Goal: Task Accomplishment & Management: Complete application form

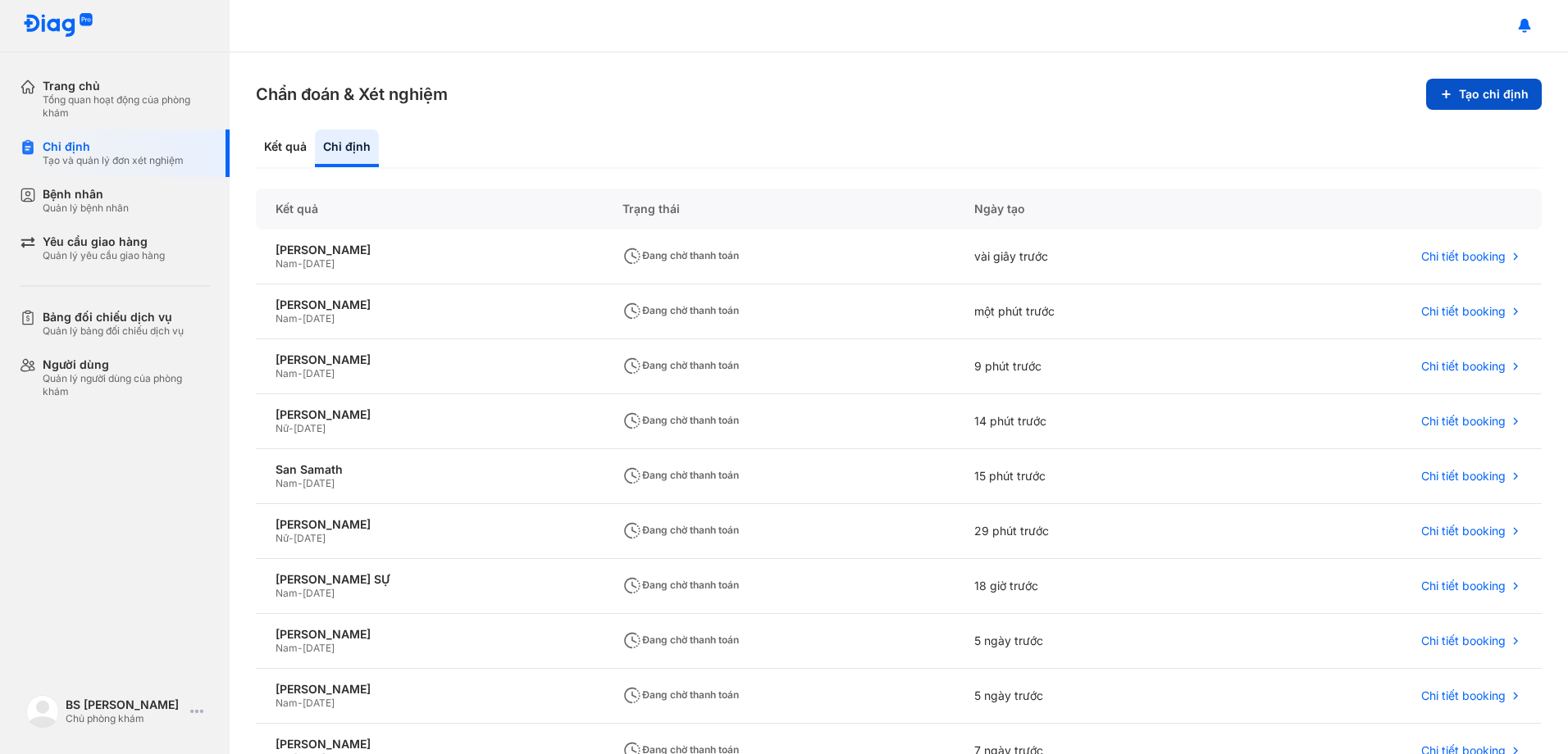
click at [1476, 95] on button "Tạo chỉ định" at bounding box center [1484, 94] width 116 height 31
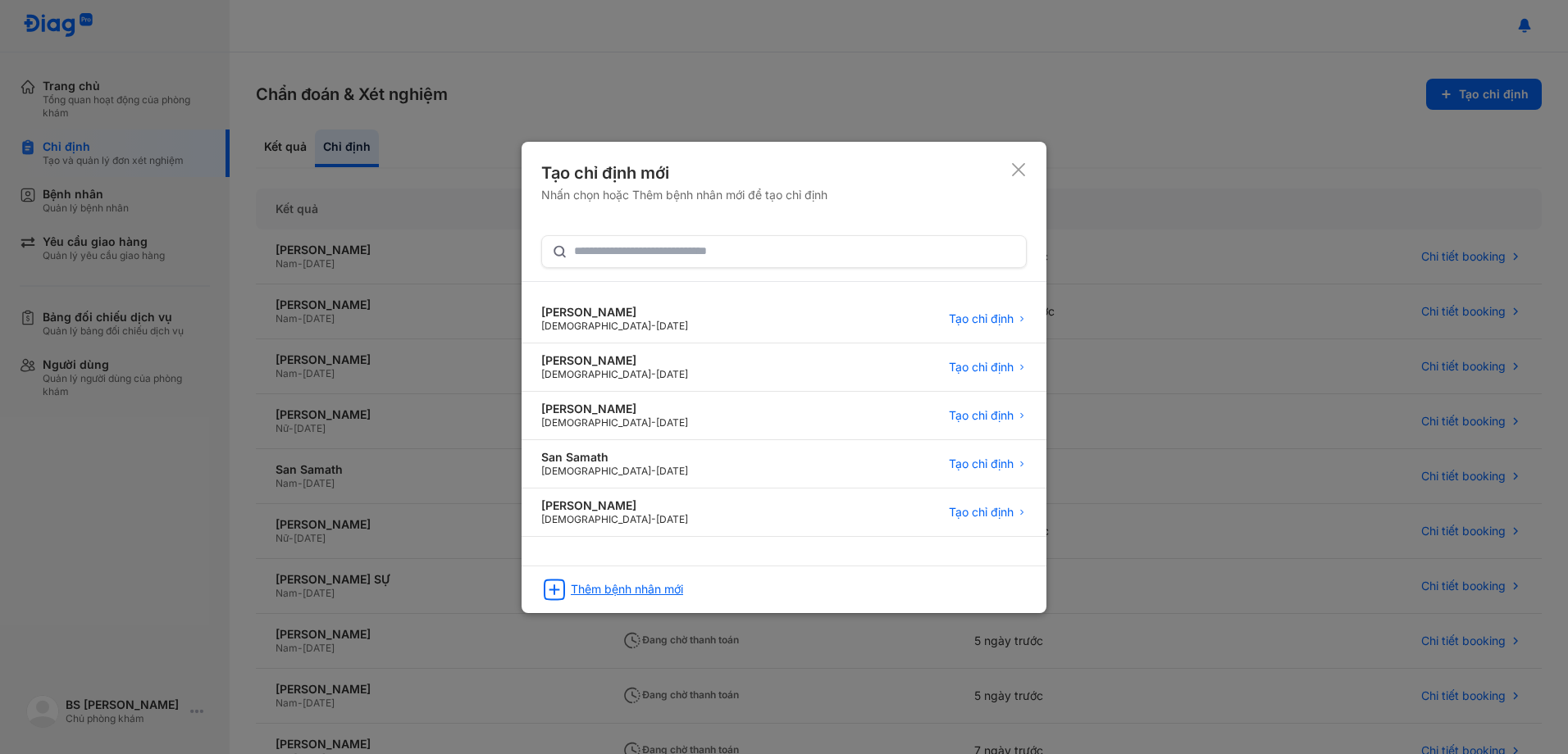
click at [668, 591] on div "Thêm bệnh nhân mới" at bounding box center [626, 589] width 112 height 15
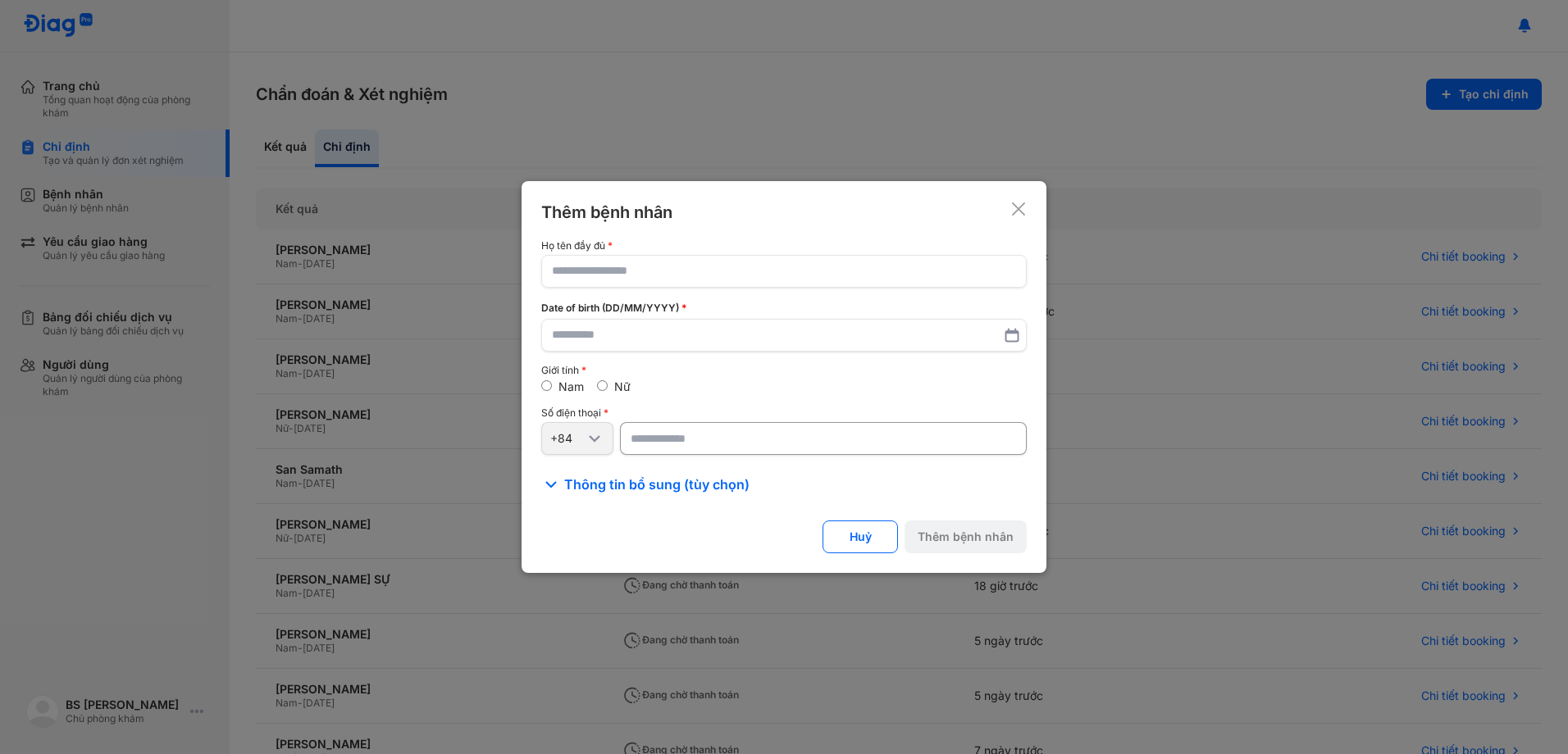
drag, startPoint x: 1013, startPoint y: 207, endPoint x: 622, endPoint y: 312, distance: 404.9
click at [1013, 208] on icon at bounding box center [1018, 209] width 17 height 17
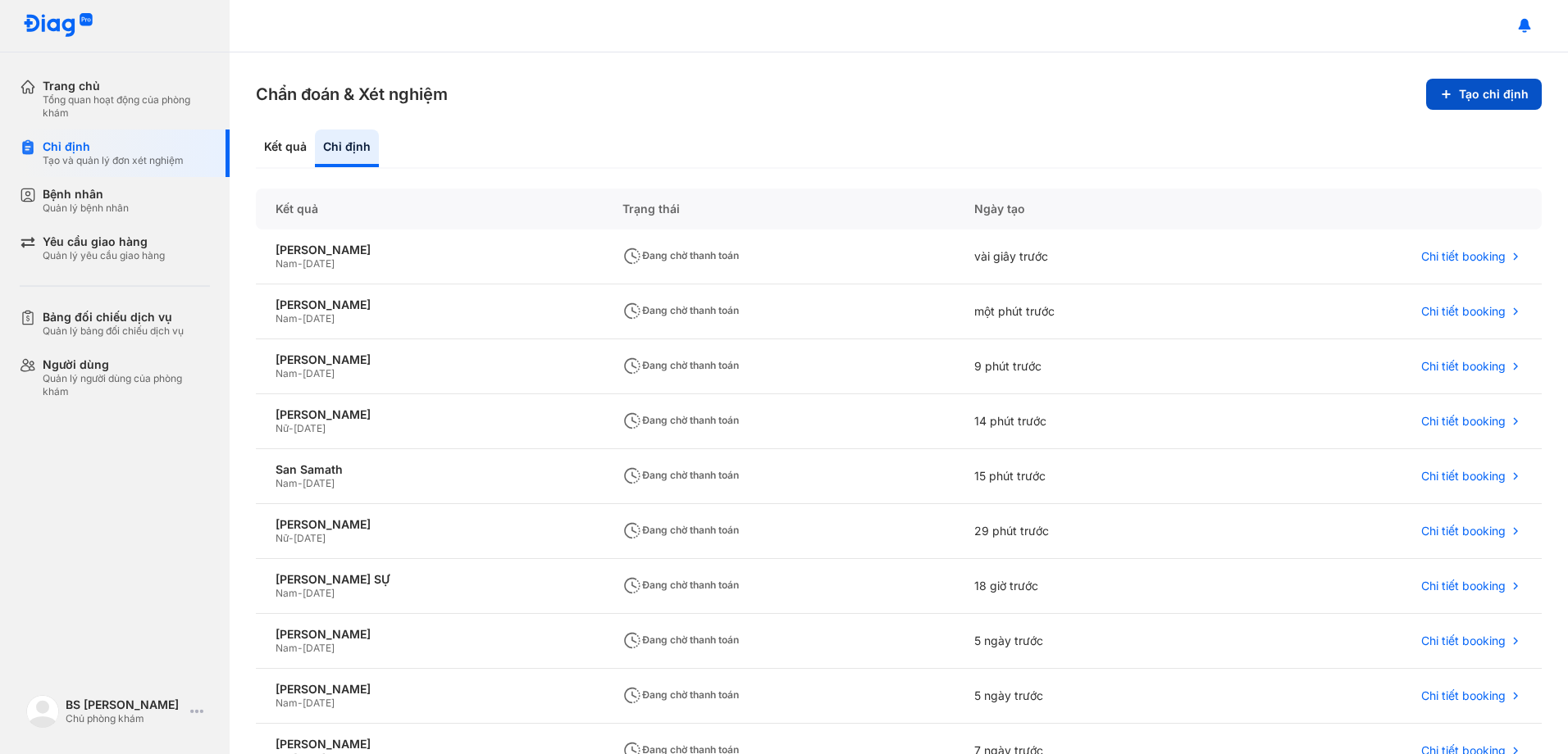
click at [1480, 96] on button "Tạo chỉ định" at bounding box center [1484, 94] width 116 height 31
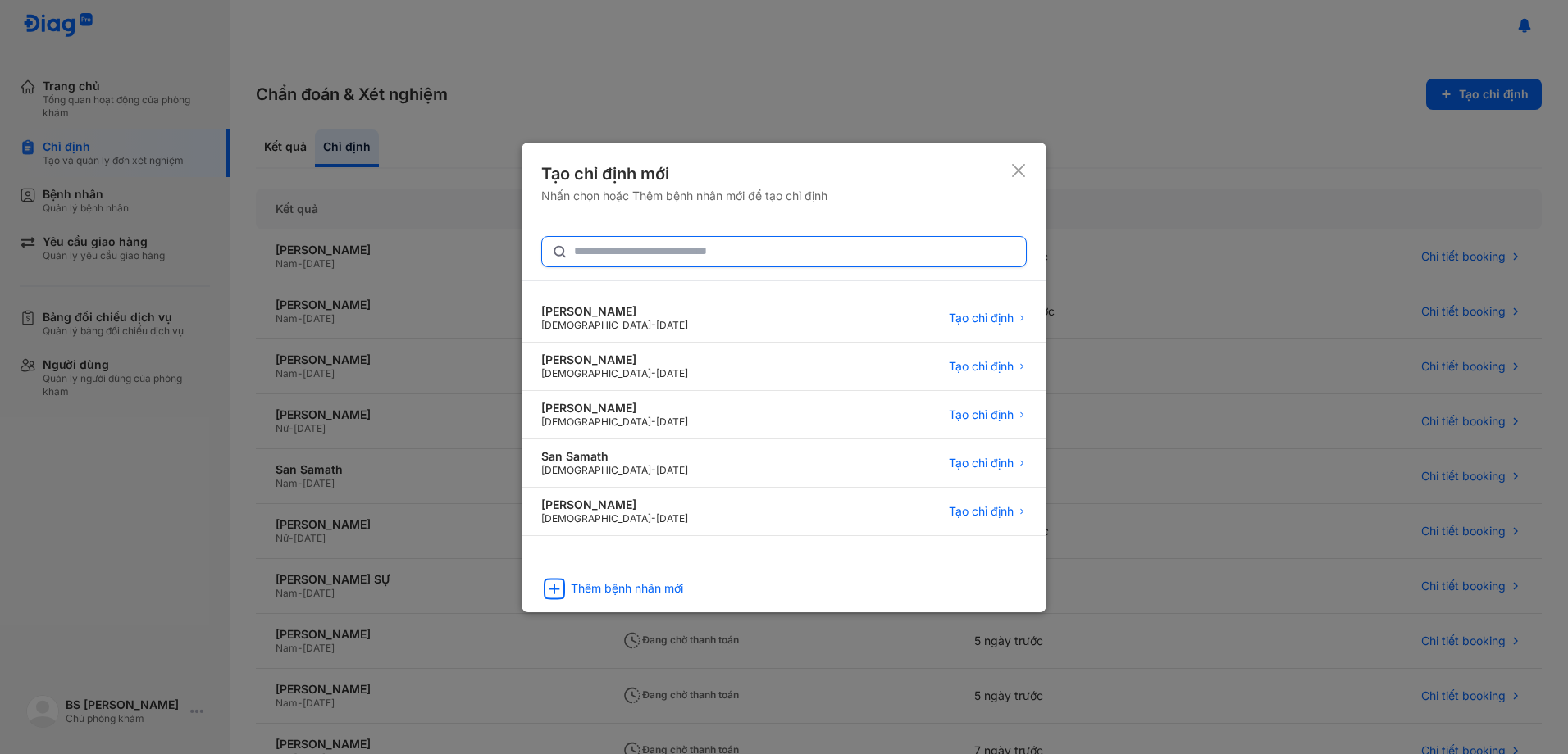
click at [723, 252] on input "text" at bounding box center [794, 252] width 442 height 30
type input "**********"
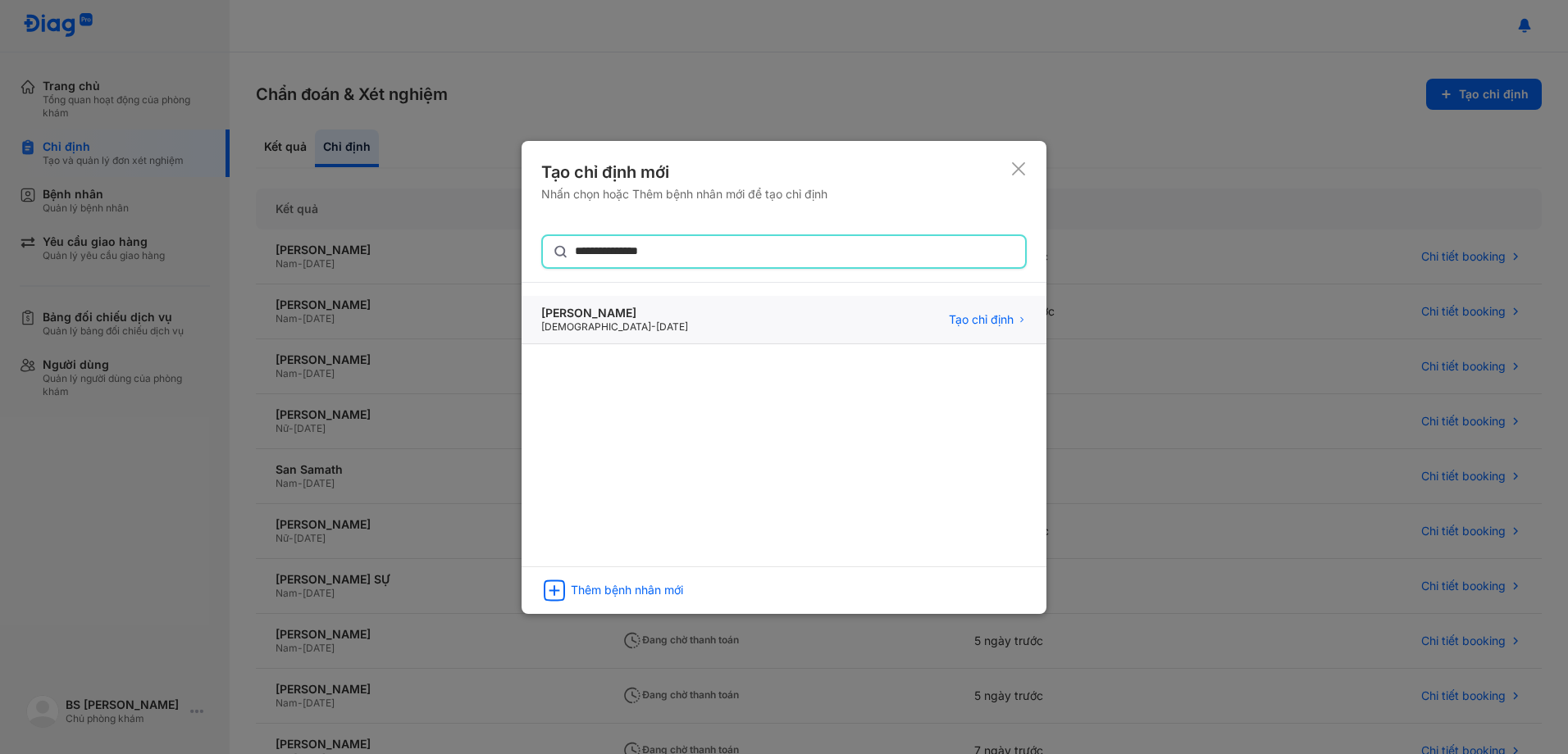
click at [646, 320] on div "Nguyễn thị Vinh Female - 28/06/1945 Tạo chỉ định" at bounding box center [784, 319] width 525 height 48
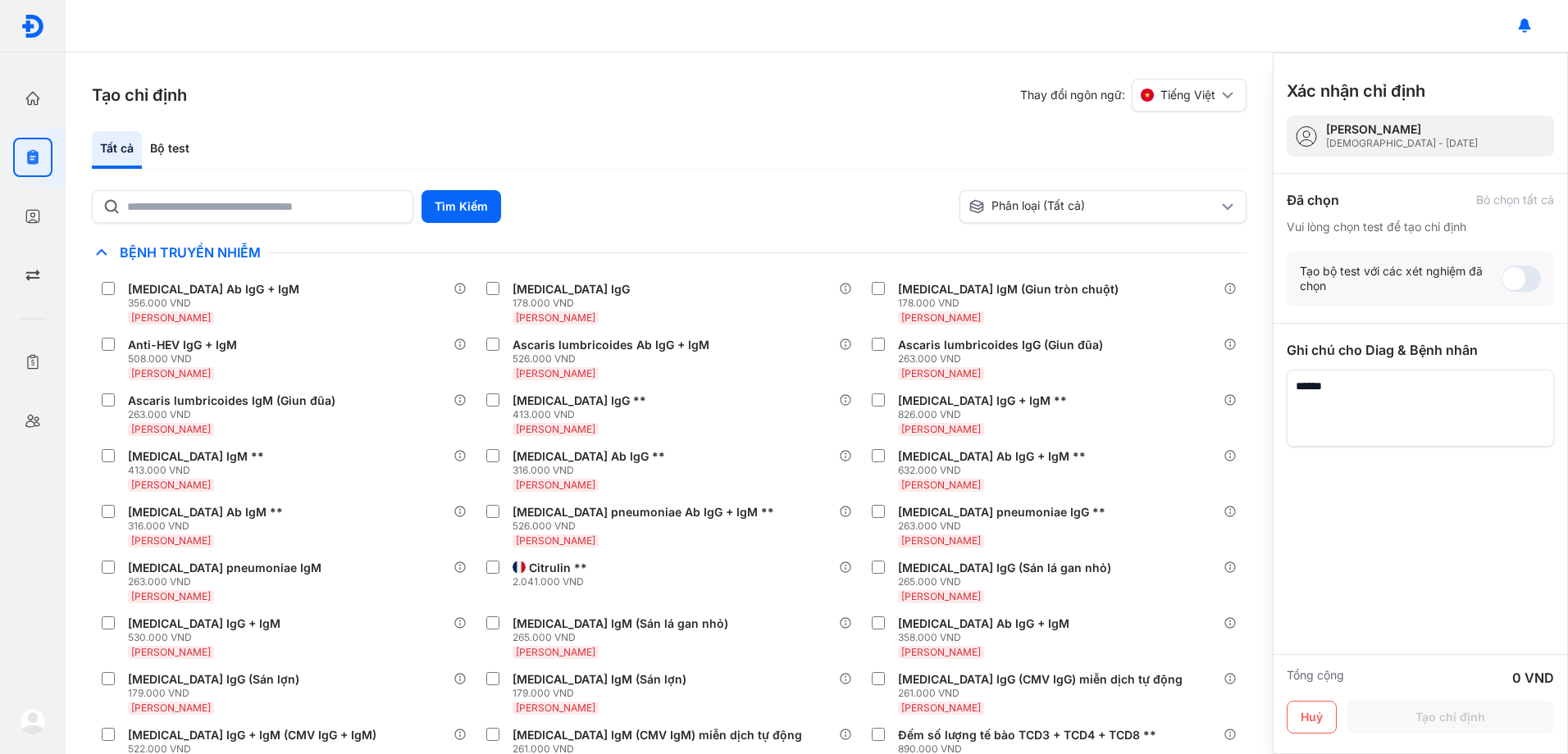
click at [331, 155] on div "Tất cả Bộ test" at bounding box center [669, 150] width 1155 height 39
click at [182, 148] on div "Bộ test" at bounding box center [170, 150] width 56 height 38
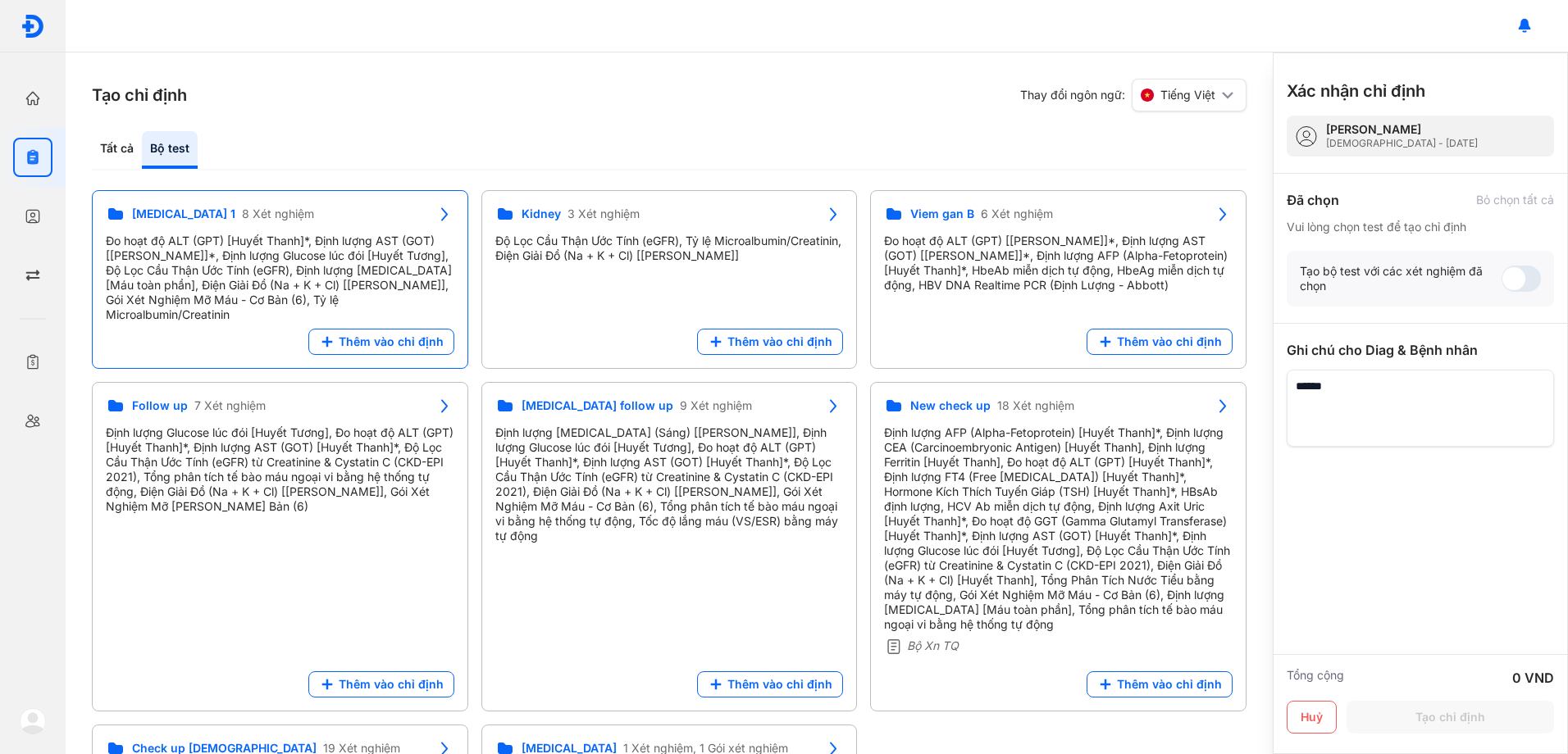
click at [276, 258] on div "Đo hoạt độ ALT (GPT) [Huyết Thanh]*, Định lượng AST (GOT) [[PERSON_NAME]]*, Địn…" at bounding box center [280, 277] width 348 height 88
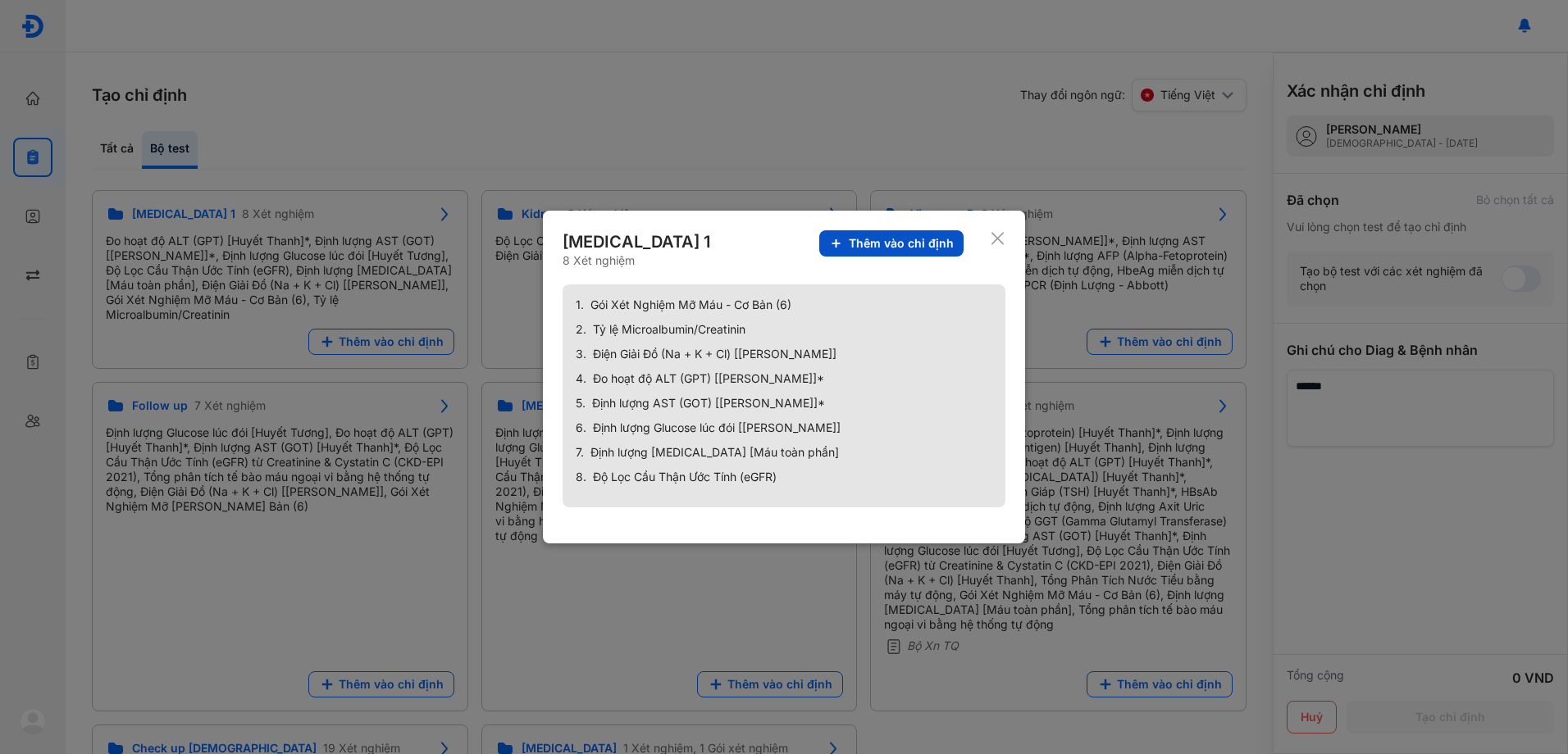
click at [899, 241] on span "Thêm vào chỉ định" at bounding box center [901, 243] width 105 height 15
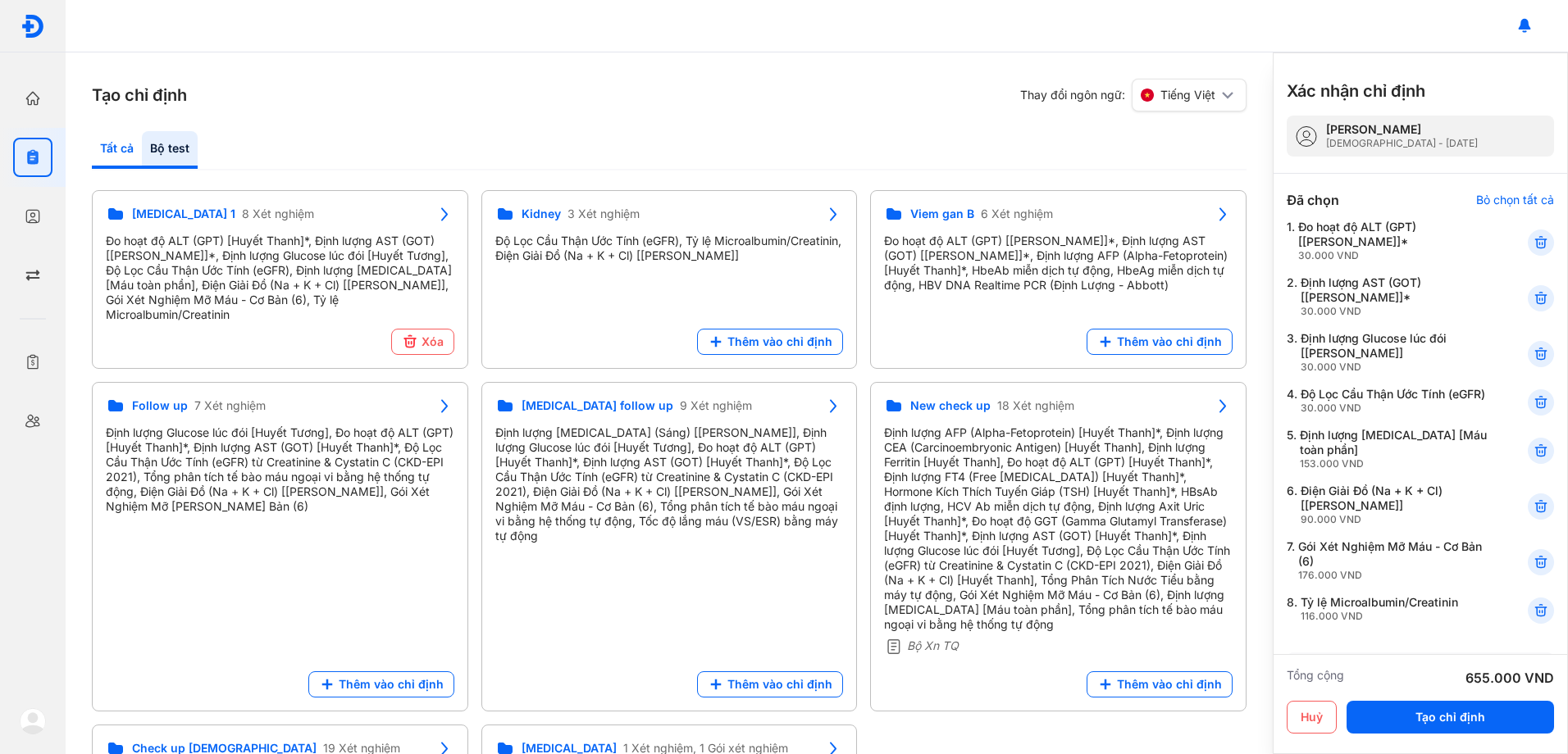
click at [113, 150] on div "Tất cả" at bounding box center [116, 150] width 50 height 38
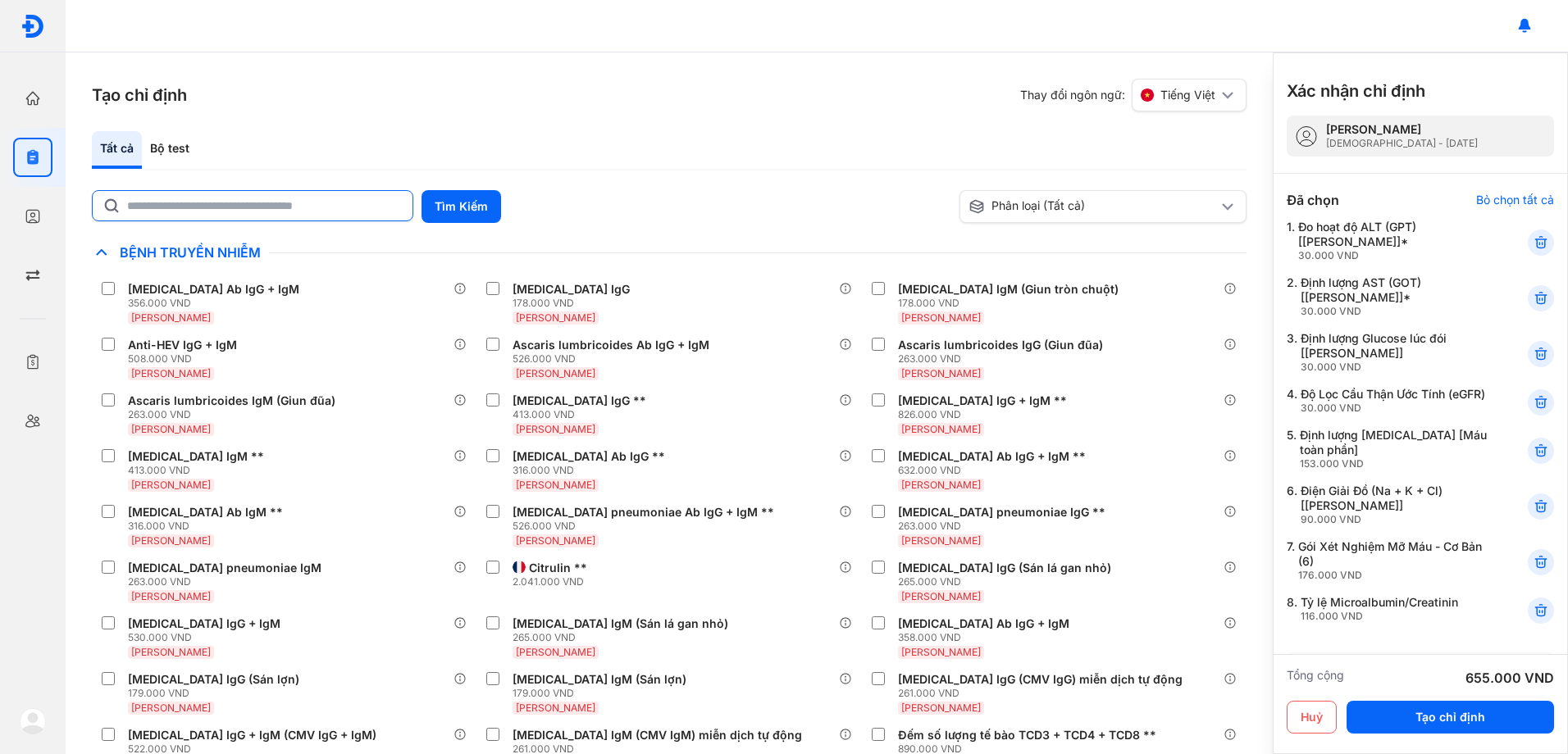
click at [165, 207] on input "text" at bounding box center [264, 206] width 276 height 30
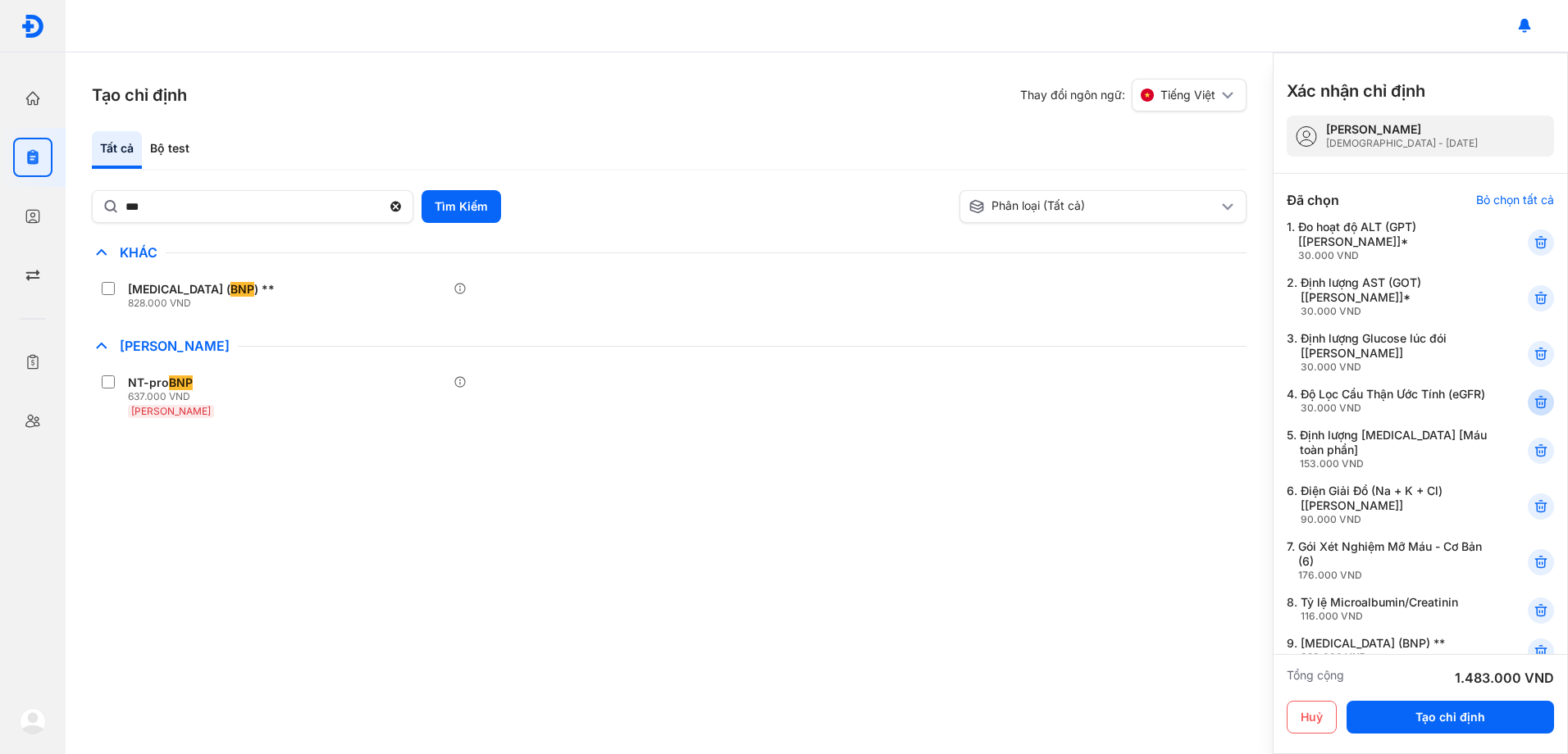
click at [1533, 409] on icon at bounding box center [1541, 402] width 17 height 17
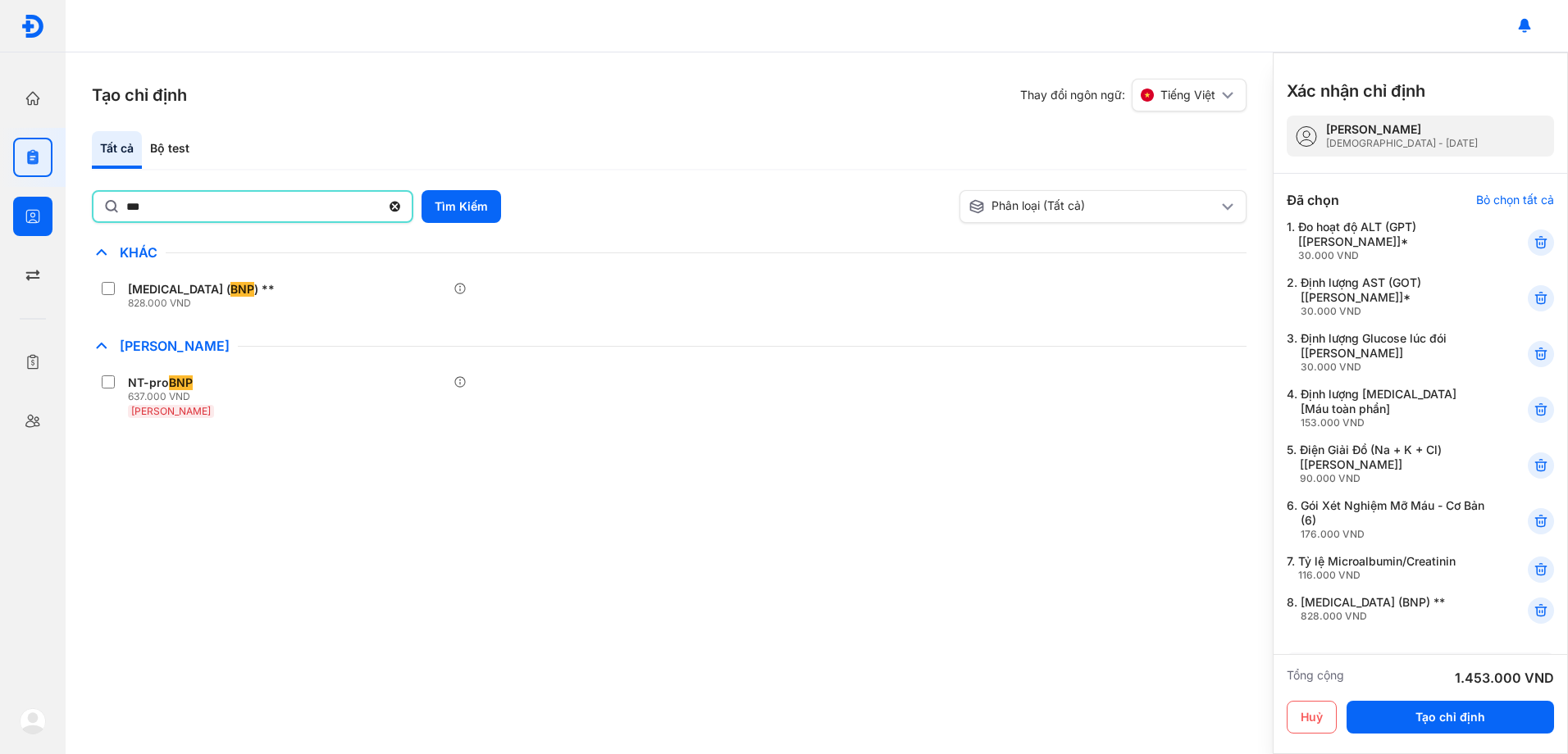
drag, startPoint x: 195, startPoint y: 202, endPoint x: 0, endPoint y: 214, distance: 195.4
click at [0, 214] on html "Trang chủ Tổng quan hoạt động của phòng khám Chỉ định Tạo và quản lý đơn xét ng…" at bounding box center [784, 377] width 1568 height 754
type input "***"
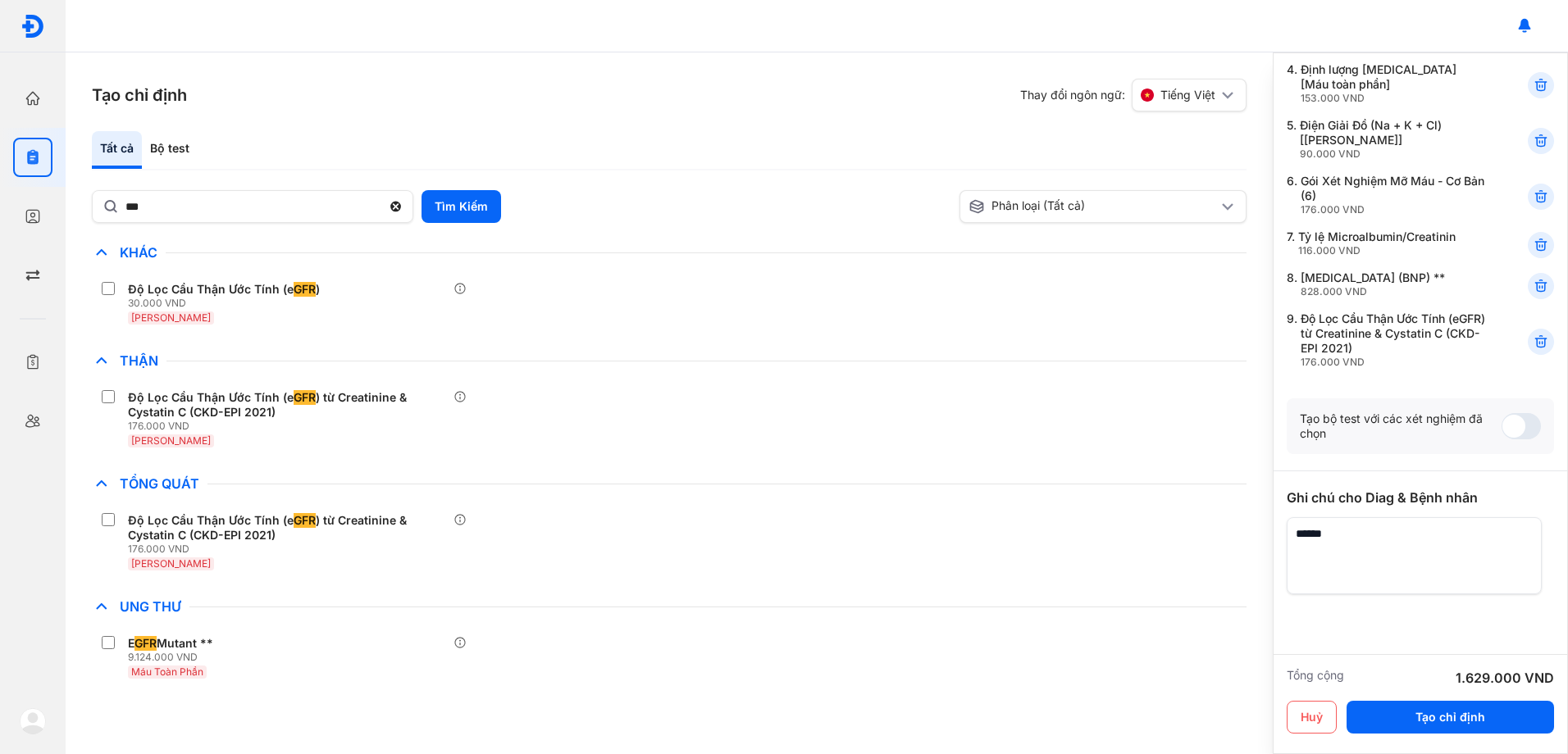
scroll to position [328, 0]
click at [1466, 724] on button "Tạo chỉ định" at bounding box center [1450, 716] width 207 height 32
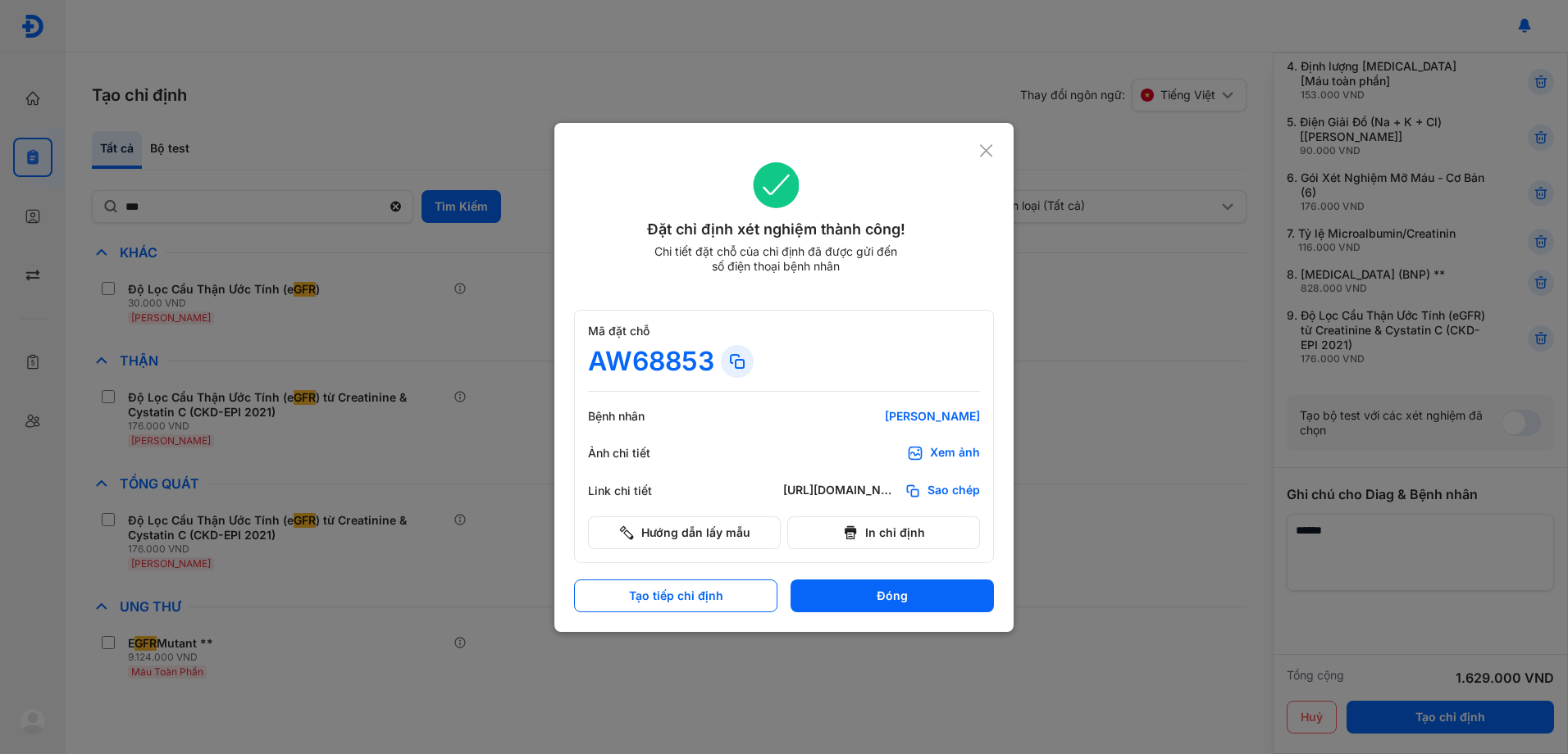
drag, startPoint x: 906, startPoint y: 592, endPoint x: 921, endPoint y: 592, distance: 15.0
click at [915, 592] on button "Đóng" at bounding box center [892, 596] width 203 height 32
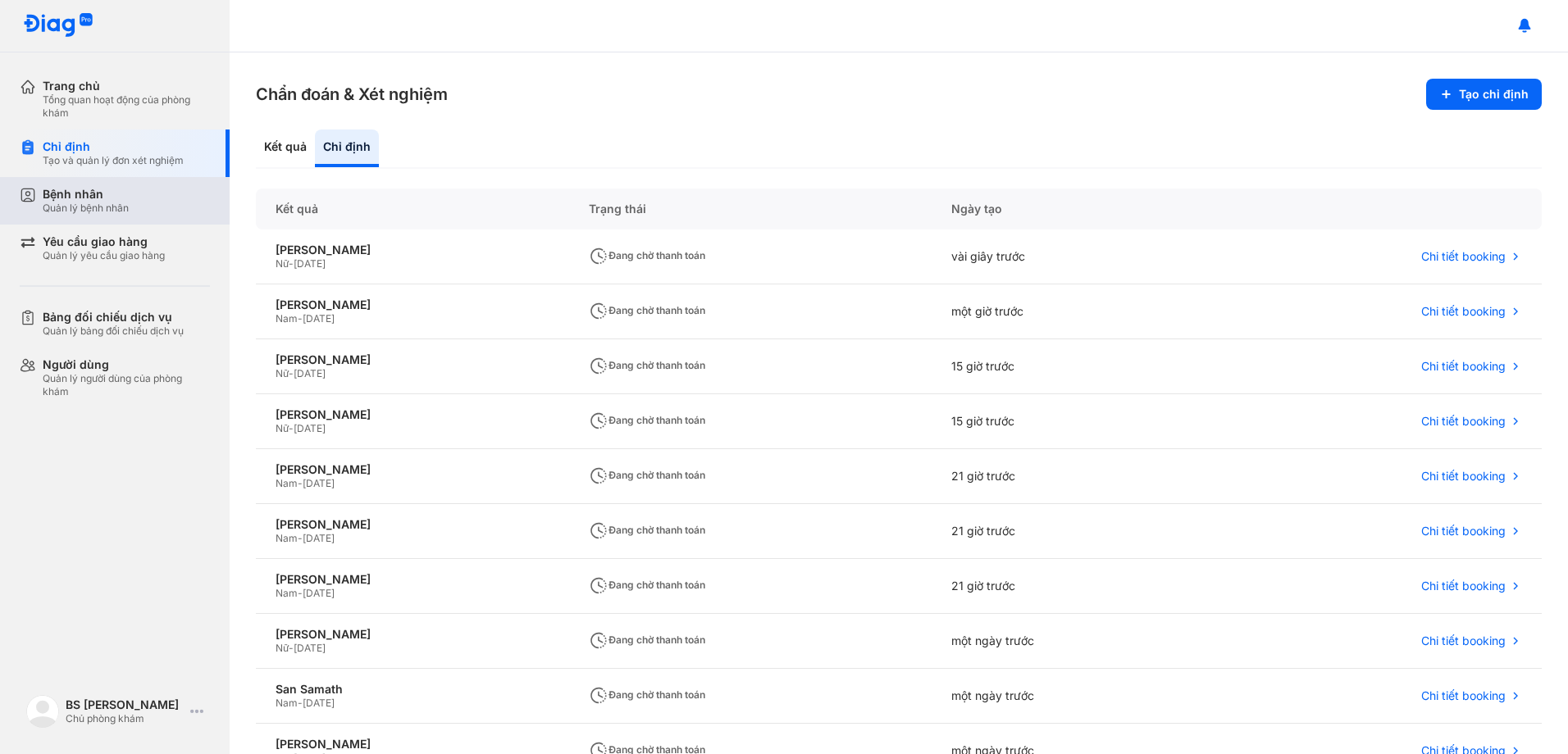
click at [72, 192] on div "Bệnh nhân" at bounding box center [86, 194] width 86 height 15
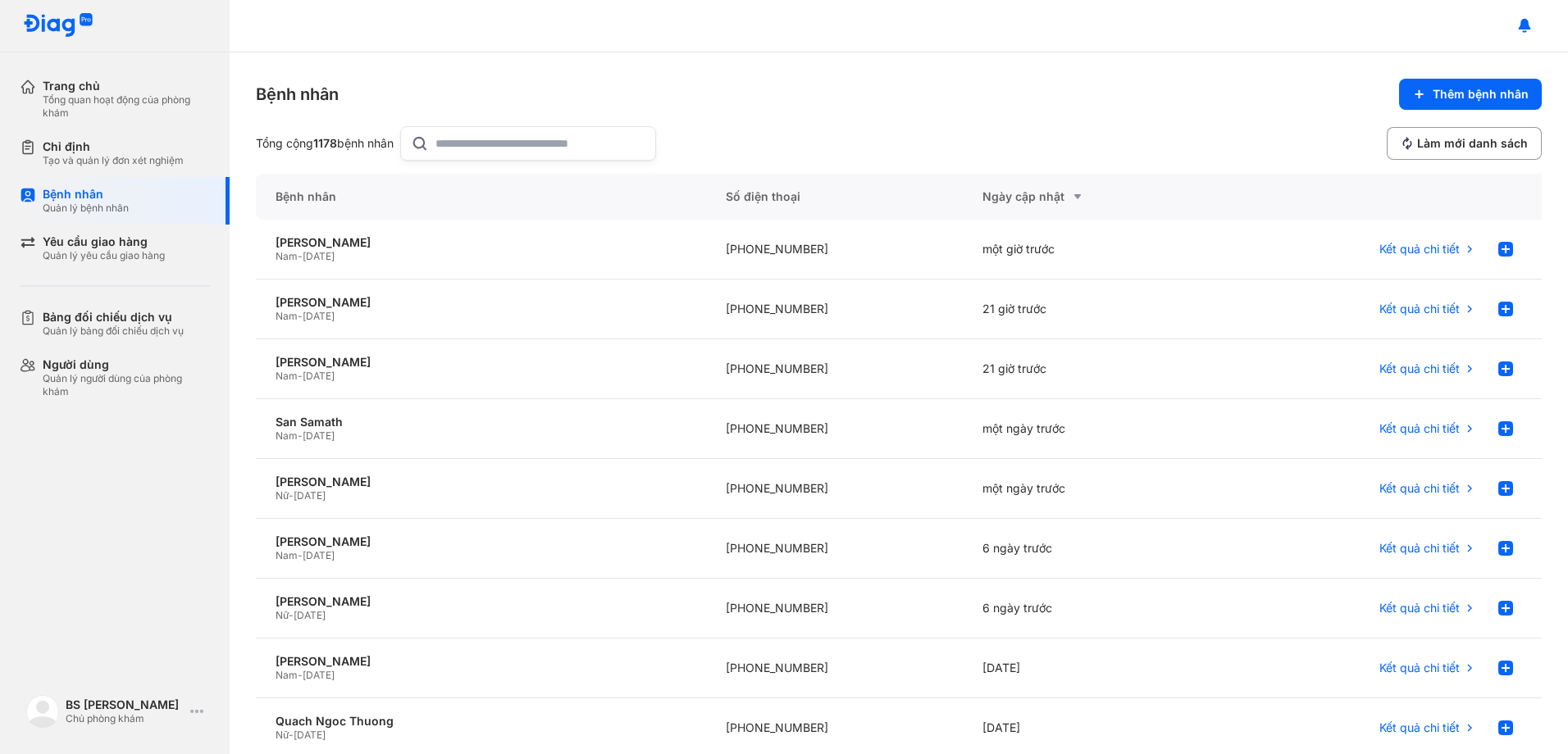
click at [515, 144] on input "text" at bounding box center [541, 143] width 210 height 32
type input "**********"
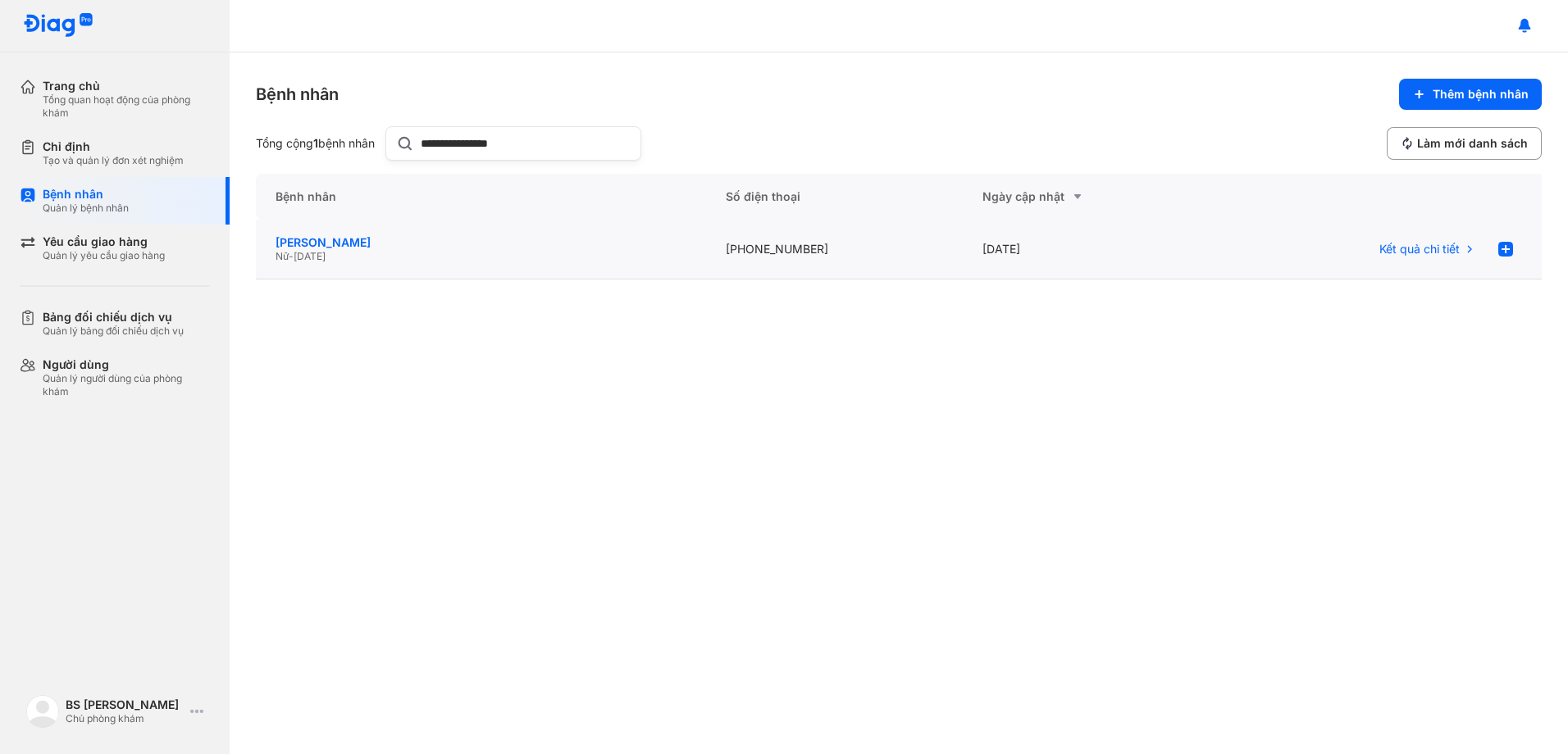
drag, startPoint x: 332, startPoint y: 237, endPoint x: 367, endPoint y: 236, distance: 35.0
click at [332, 237] on div "Nguyễn thị Vinh" at bounding box center [481, 242] width 411 height 15
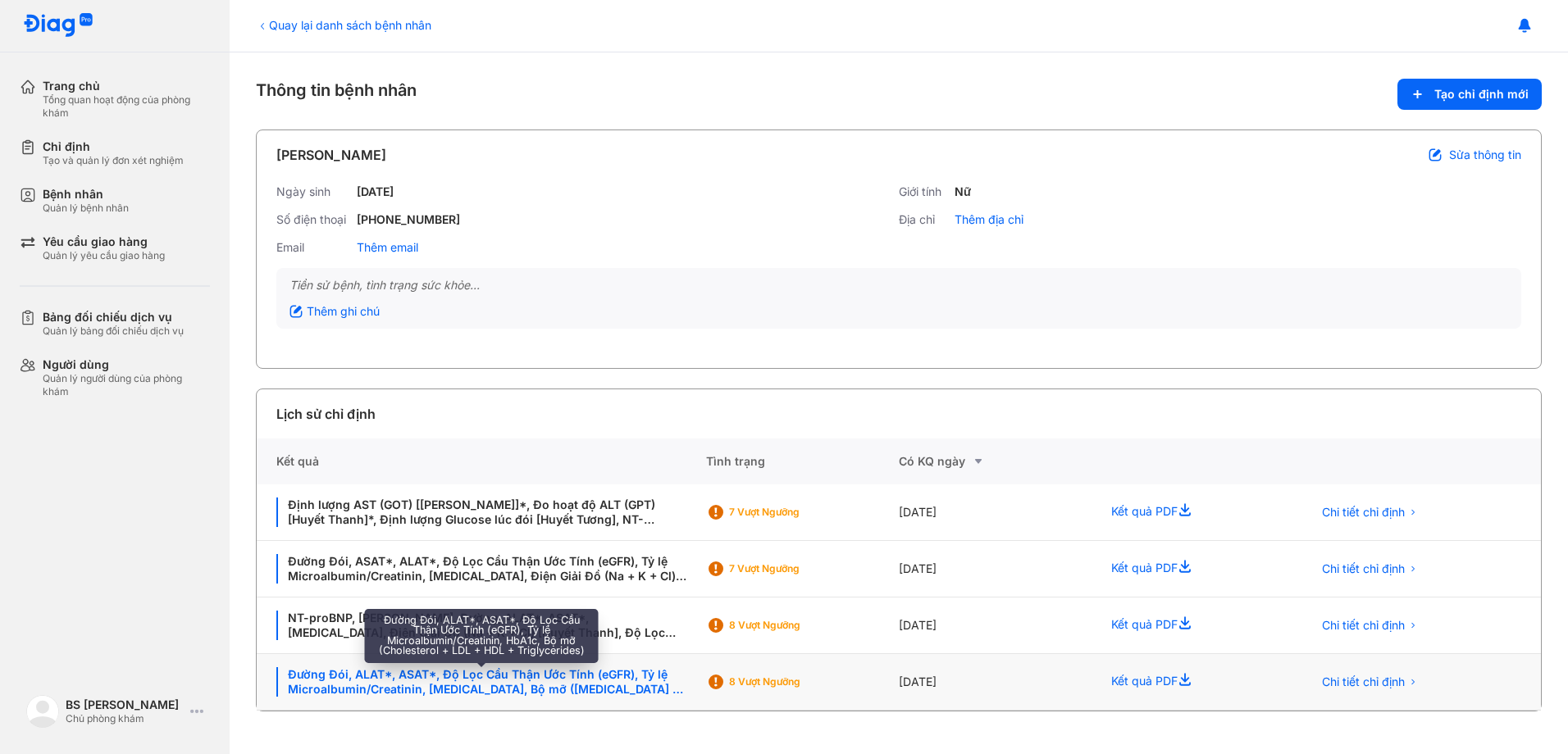
click at [522, 687] on div "Đường Đói, ALAT*, ASAT*, Độ Lọc Cầu Thận Ước Tính (eGFR), Tỷ lệ Microalbumin/Cr…" at bounding box center [481, 682] width 410 height 30
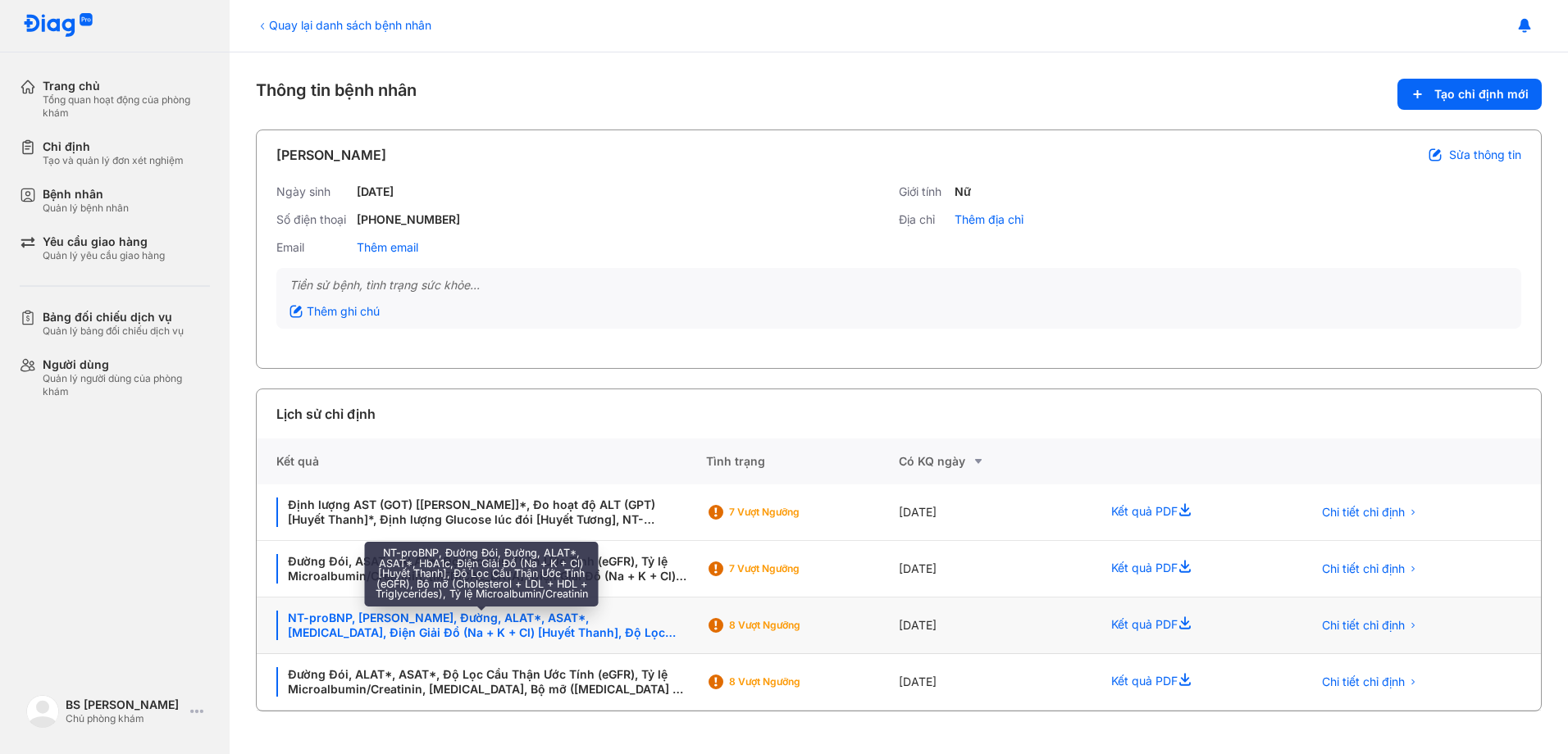
click at [500, 624] on div "NT-proBNP, Đường Đói, Đường, ALAT*, ASAT*, HbA1c, Điện Giải Đồ (Na + K + Cl) [H…" at bounding box center [481, 625] width 410 height 30
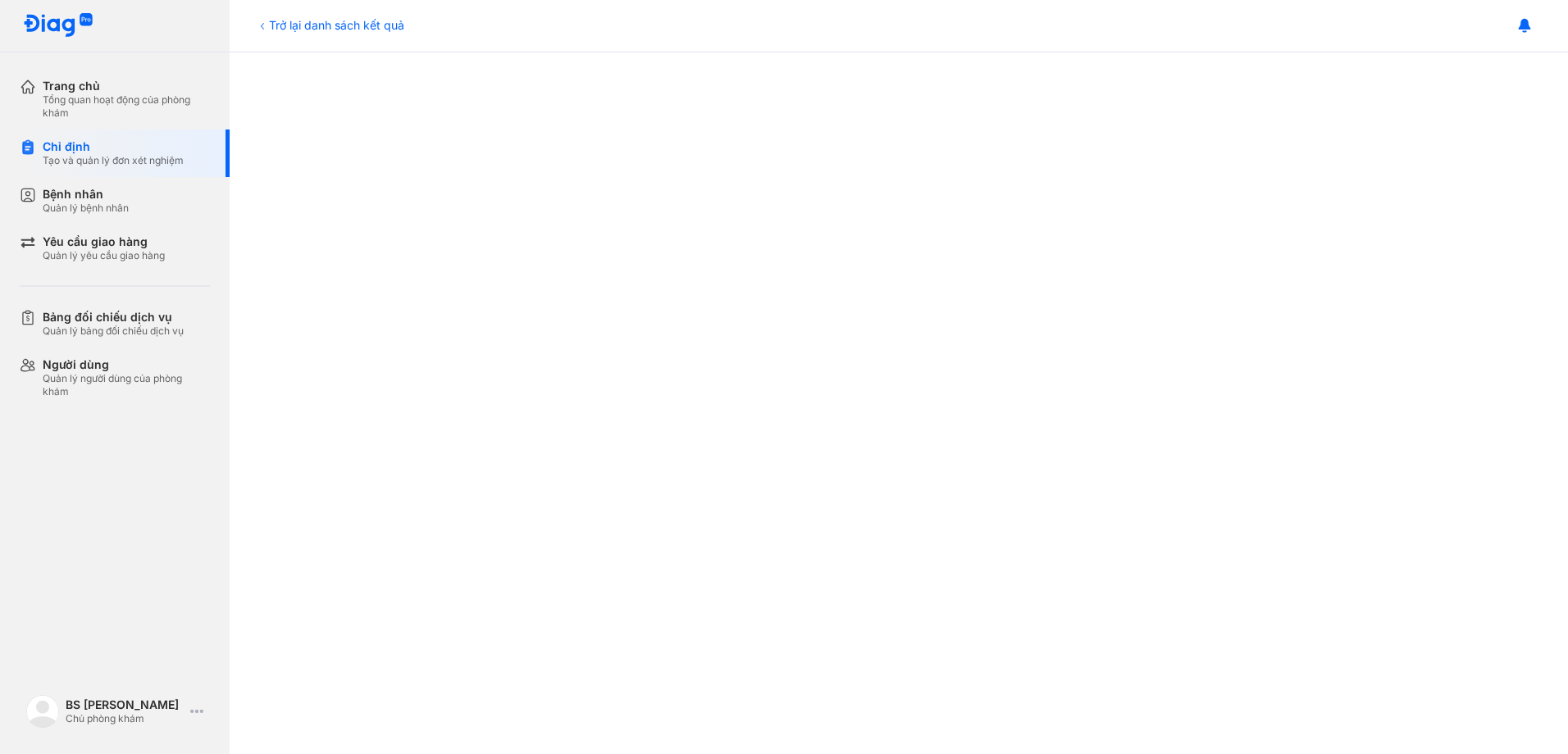
scroll to position [410, 0]
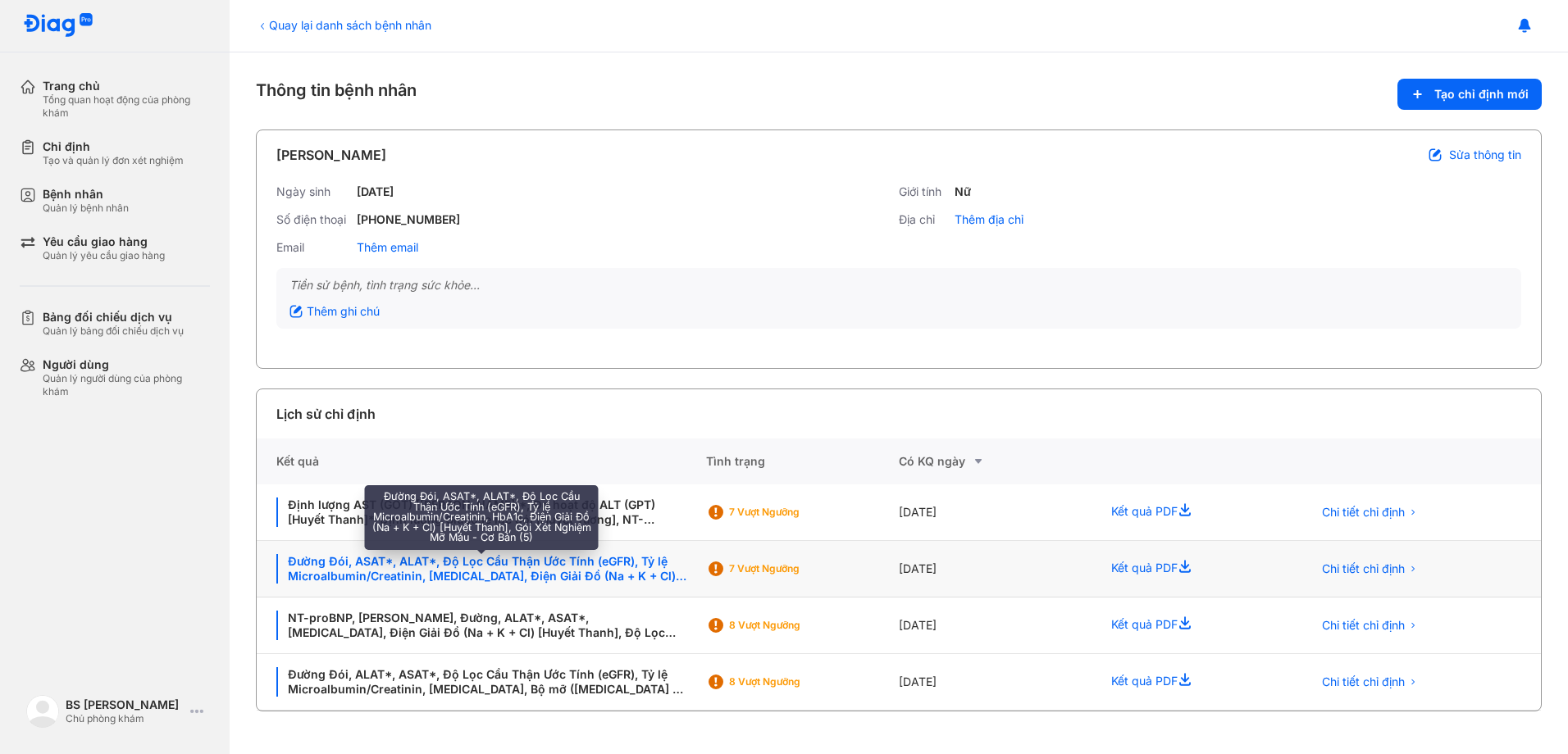
click at [588, 561] on div "Đường Đói, ASAT*, ALAT*, Độ Lọc Cầu Thận Ước Tính (eGFR), Tỷ lệ Microalbumin/Cr…" at bounding box center [481, 569] width 410 height 30
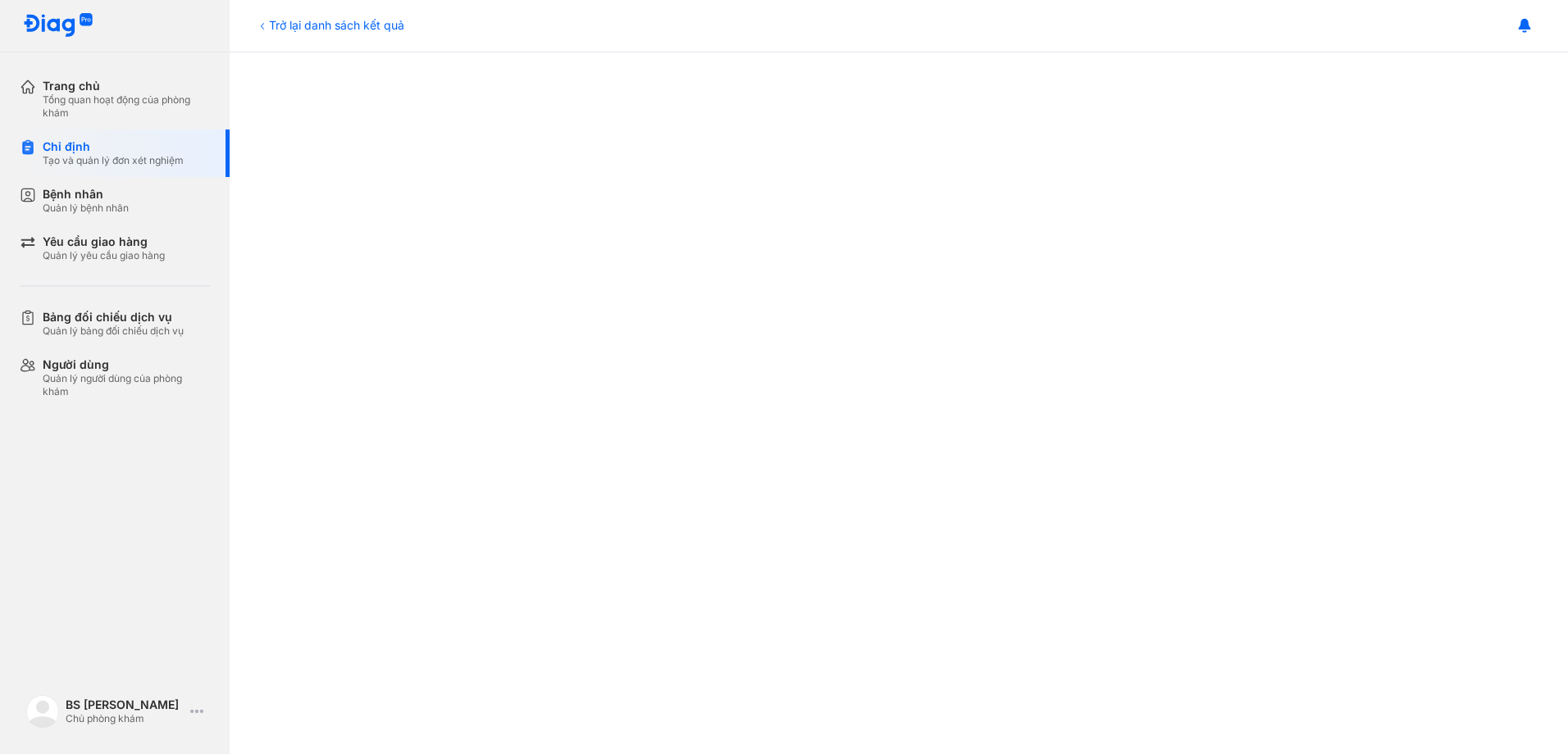
scroll to position [656, 0]
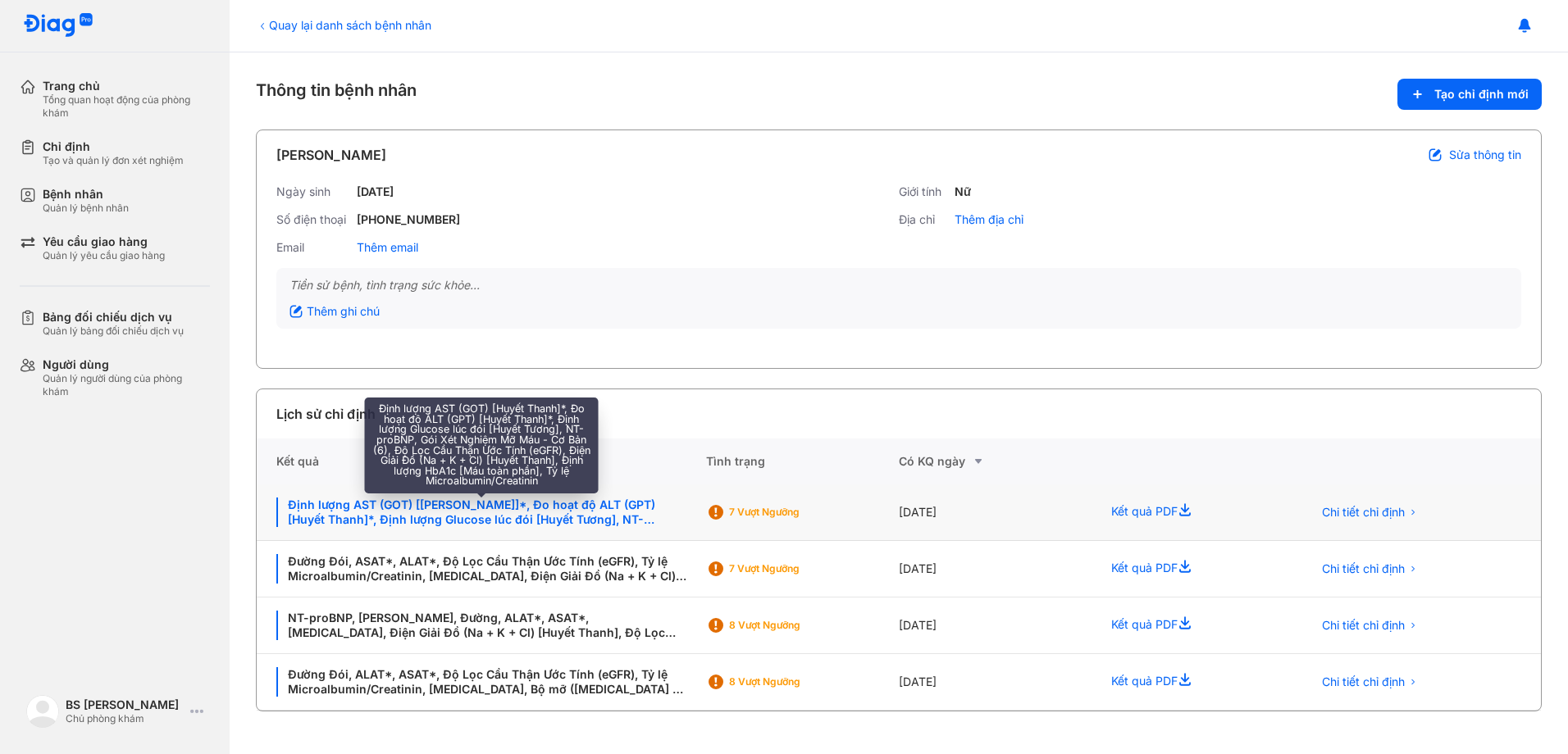
click at [594, 499] on div "Định lượng AST (GOT) [[PERSON_NAME]]*, Đo hoạt độ ALT (GPT) [Huyết Thanh]*, Địn…" at bounding box center [481, 513] width 410 height 30
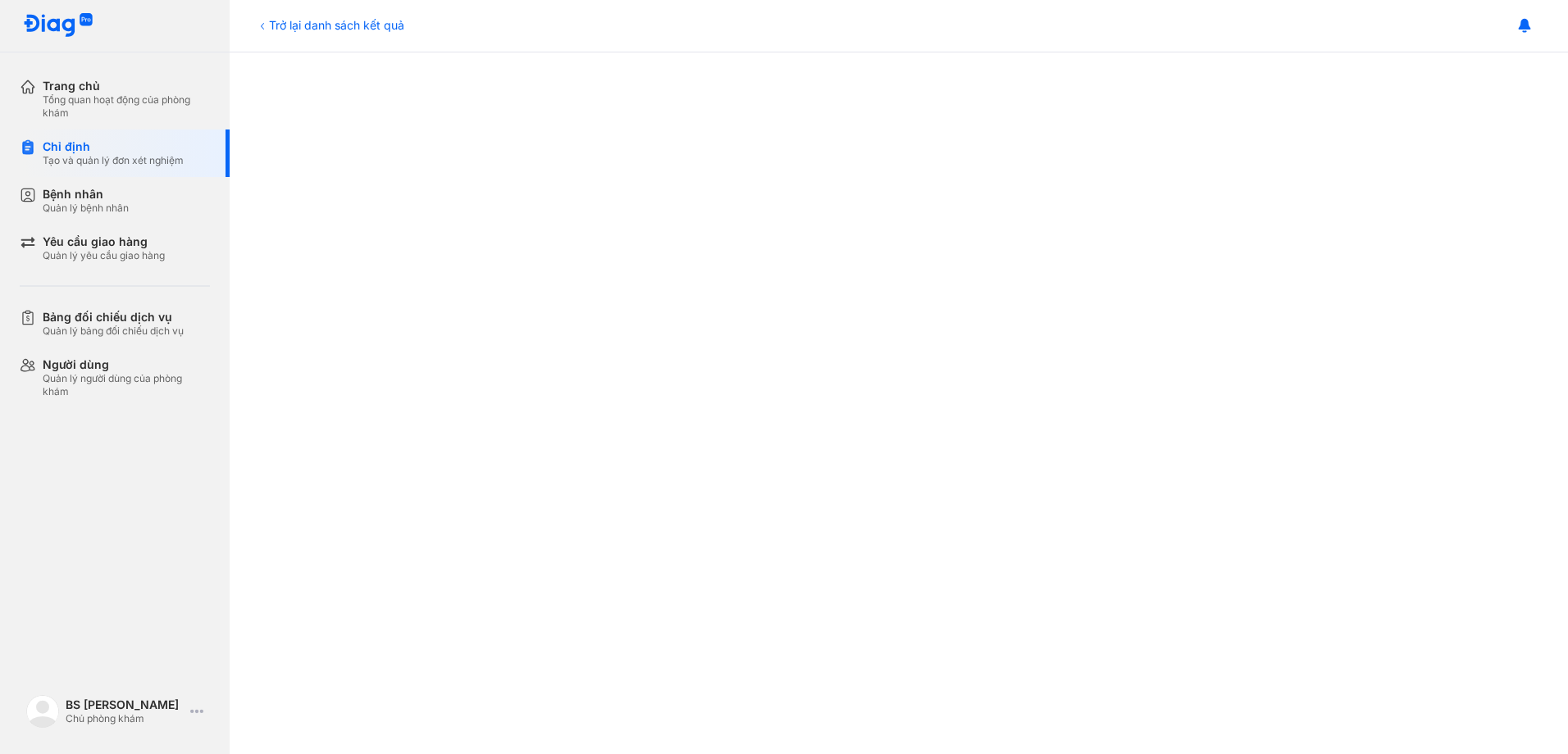
scroll to position [820, 0]
drag, startPoint x: 73, startPoint y: 152, endPoint x: 84, endPoint y: 155, distance: 11.4
click at [79, 151] on div "Chỉ định" at bounding box center [113, 146] width 141 height 15
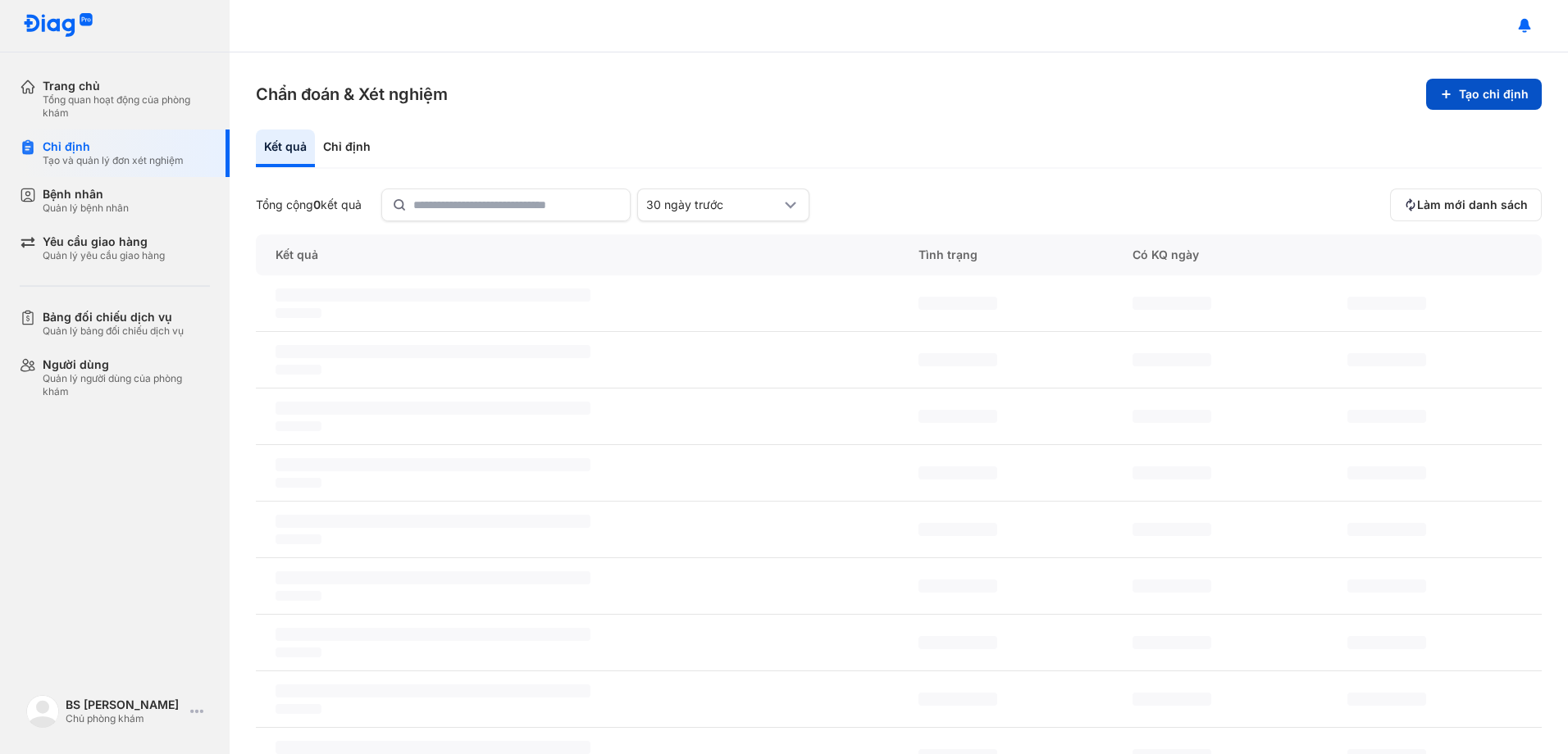
click at [1466, 94] on button "Tạo chỉ định" at bounding box center [1484, 94] width 116 height 31
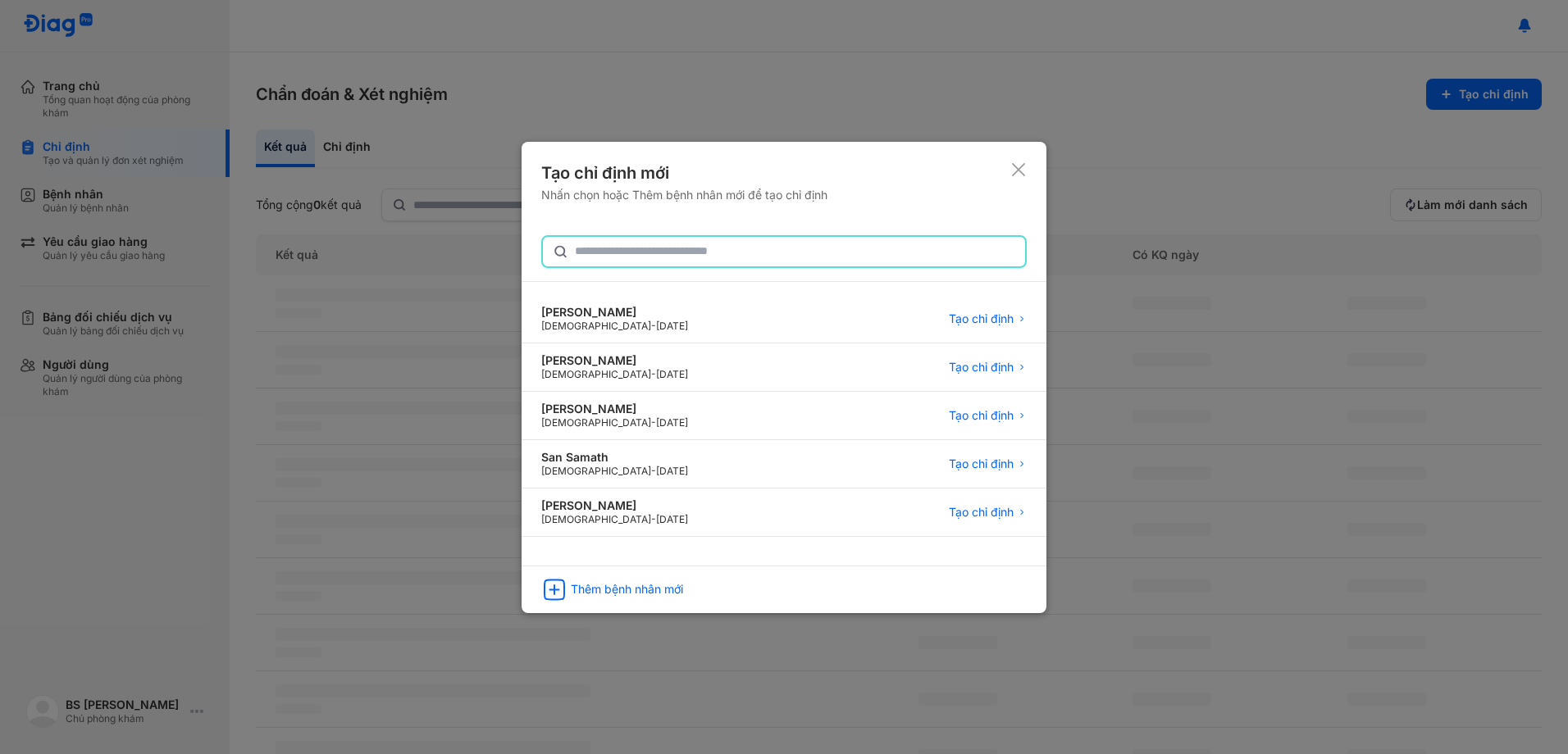
drag, startPoint x: 656, startPoint y: 245, endPoint x: 672, endPoint y: 251, distance: 17.1
click at [662, 246] on input "text" at bounding box center [794, 252] width 440 height 30
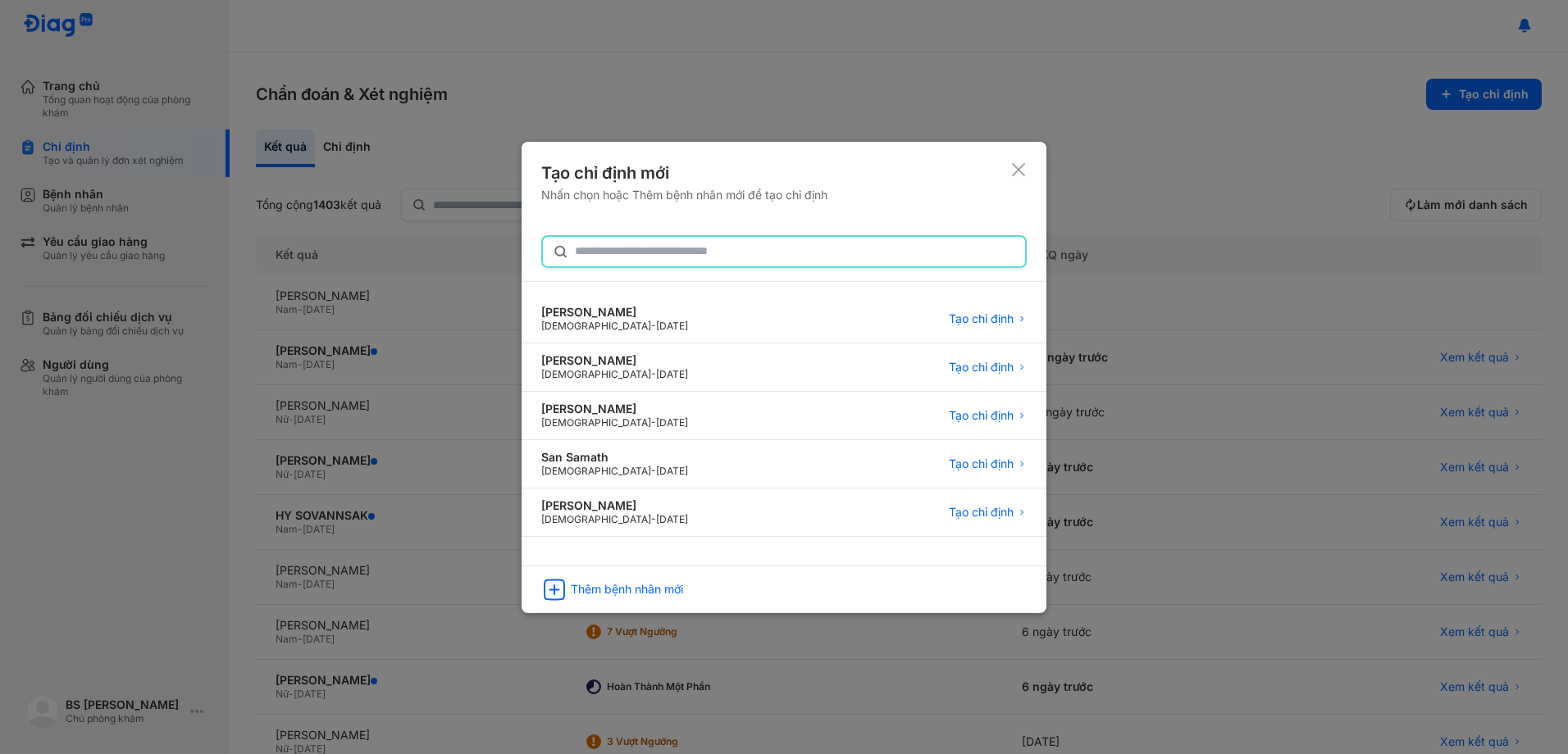
paste input "**********"
type input "**********"
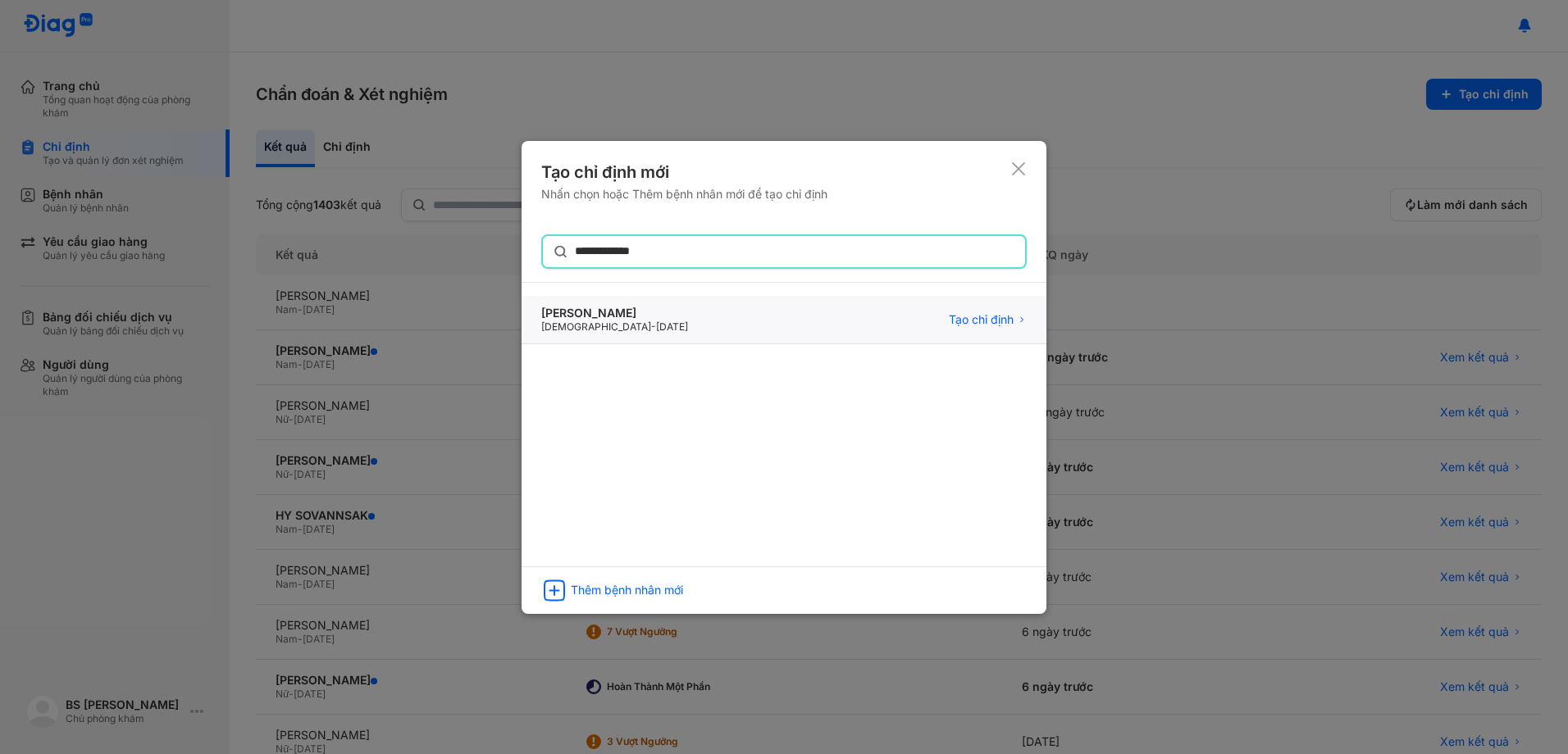
click at [643, 325] on div "Kvan Putheary Male - 01/01/1977 Tạo chỉ định" at bounding box center [784, 319] width 525 height 48
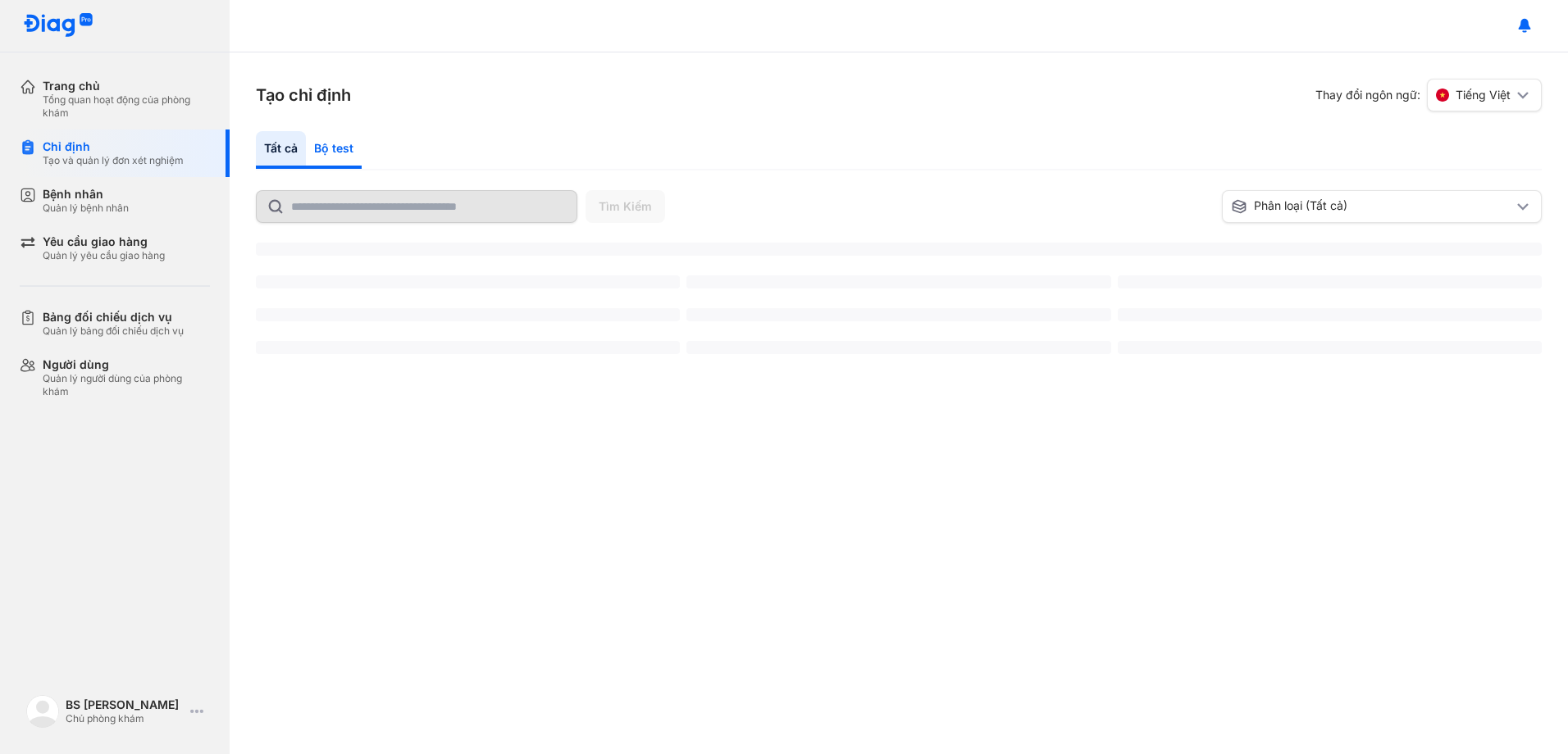
click at [331, 151] on div "Bộ test" at bounding box center [334, 150] width 56 height 38
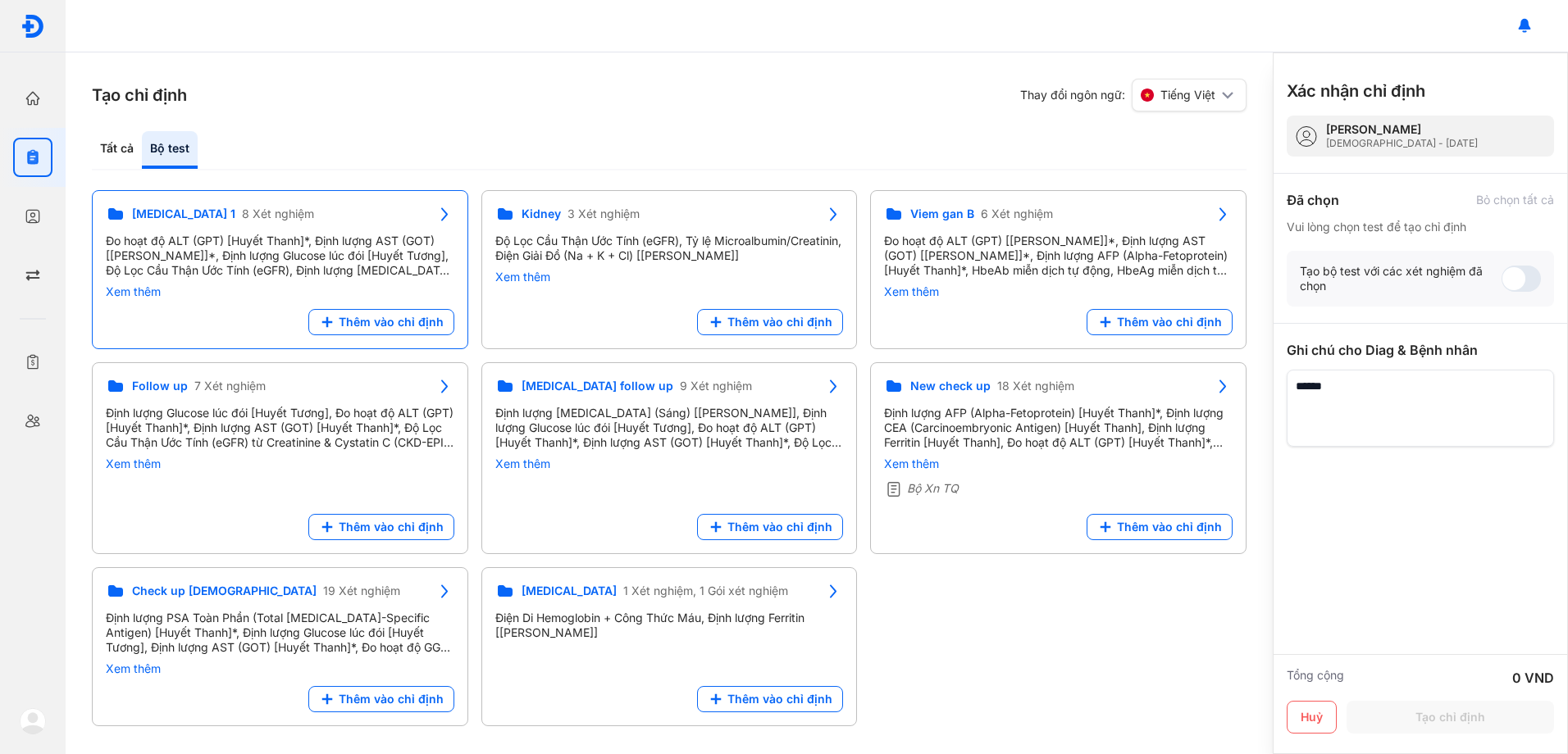
click at [224, 253] on div "Đo hoạt độ ALT (GPT) [Huyết Thanh]*, Định lượng AST (GOT) [[PERSON_NAME]]*, Địn…" at bounding box center [280, 255] width 348 height 45
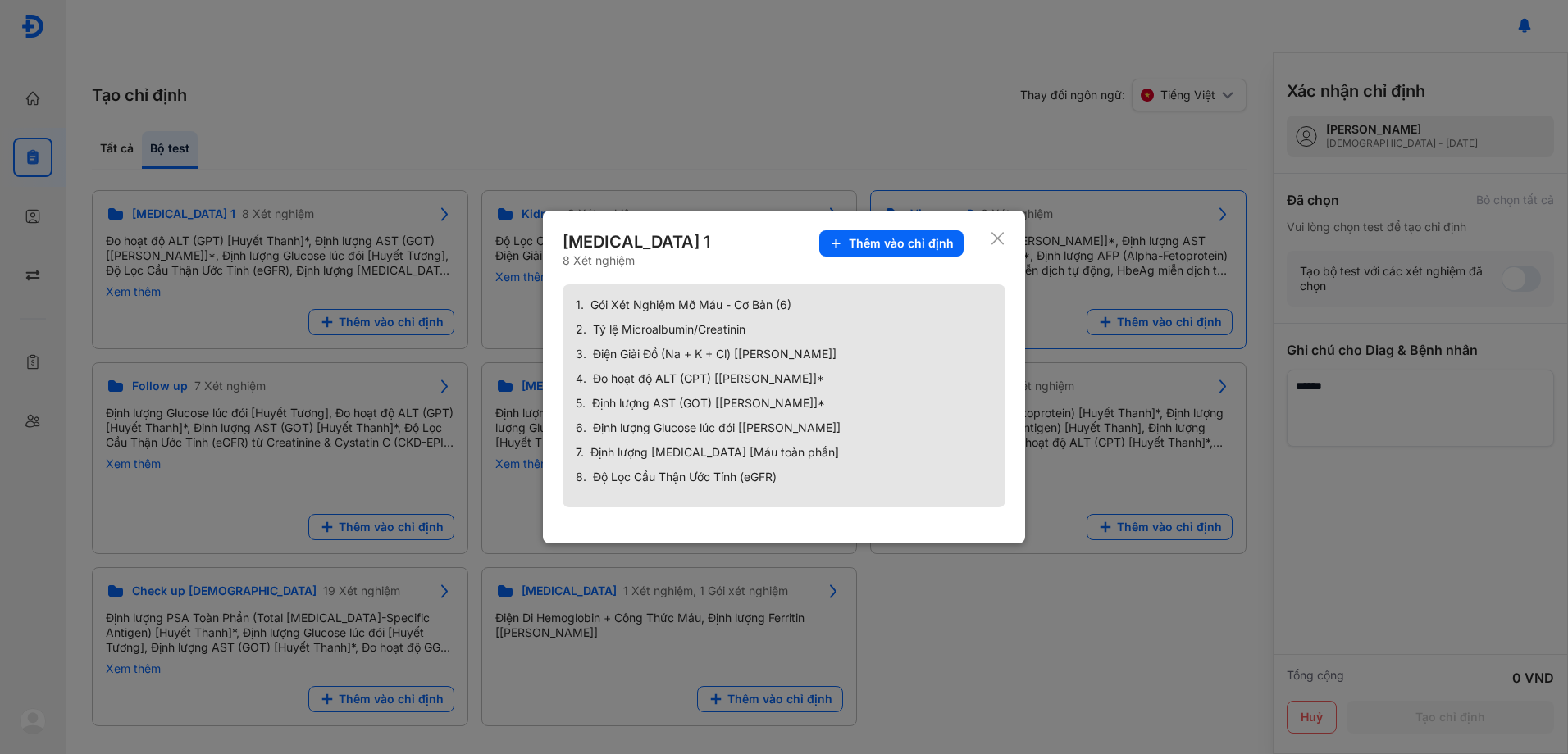
drag, startPoint x: 912, startPoint y: 237, endPoint x: 926, endPoint y: 237, distance: 14.0
click at [917, 237] on span "Thêm vào chỉ định" at bounding box center [901, 243] width 105 height 15
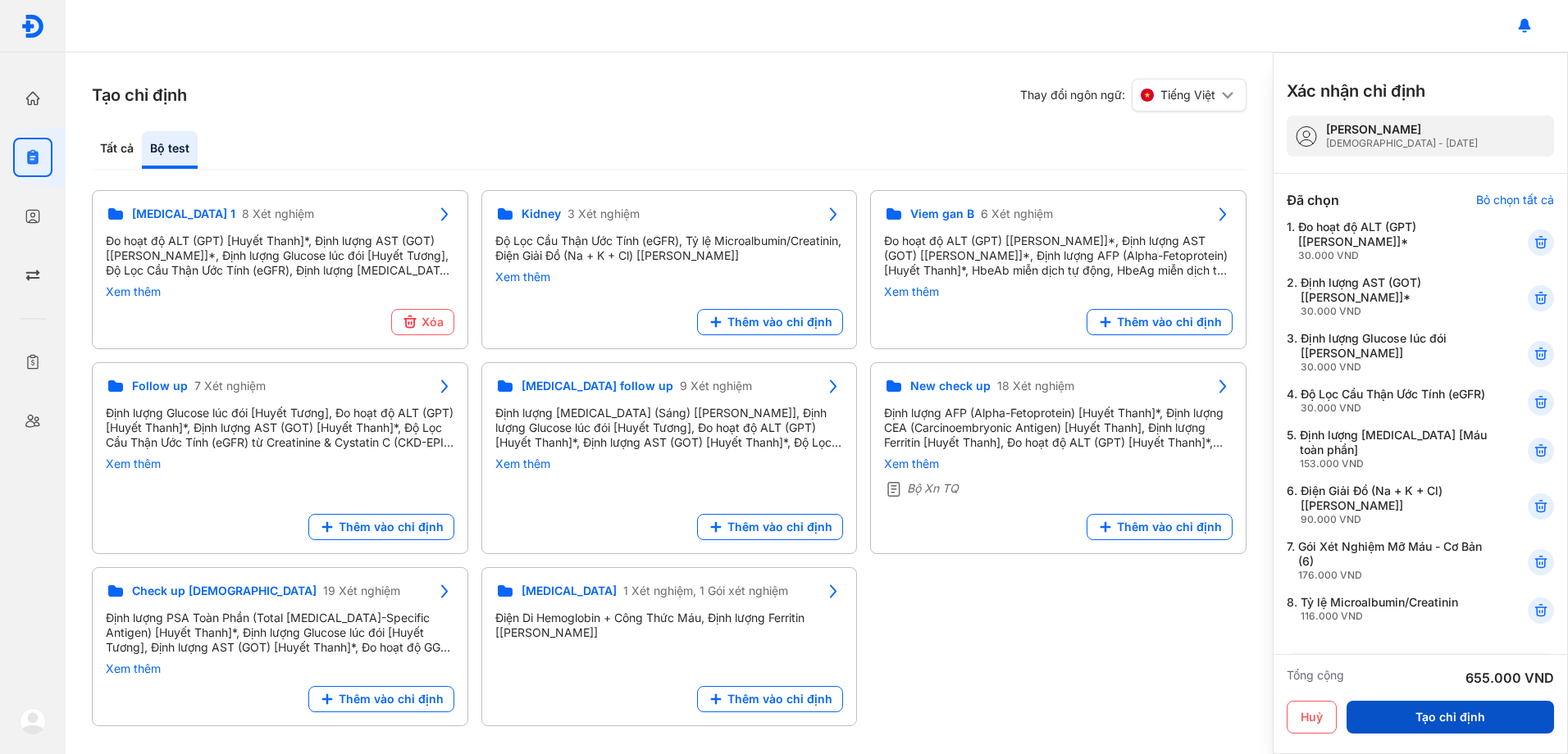
drag, startPoint x: 1479, startPoint y: 716, endPoint x: 1470, endPoint y: 713, distance: 9.5
click at [1479, 715] on button "Tạo chỉ định" at bounding box center [1450, 716] width 207 height 32
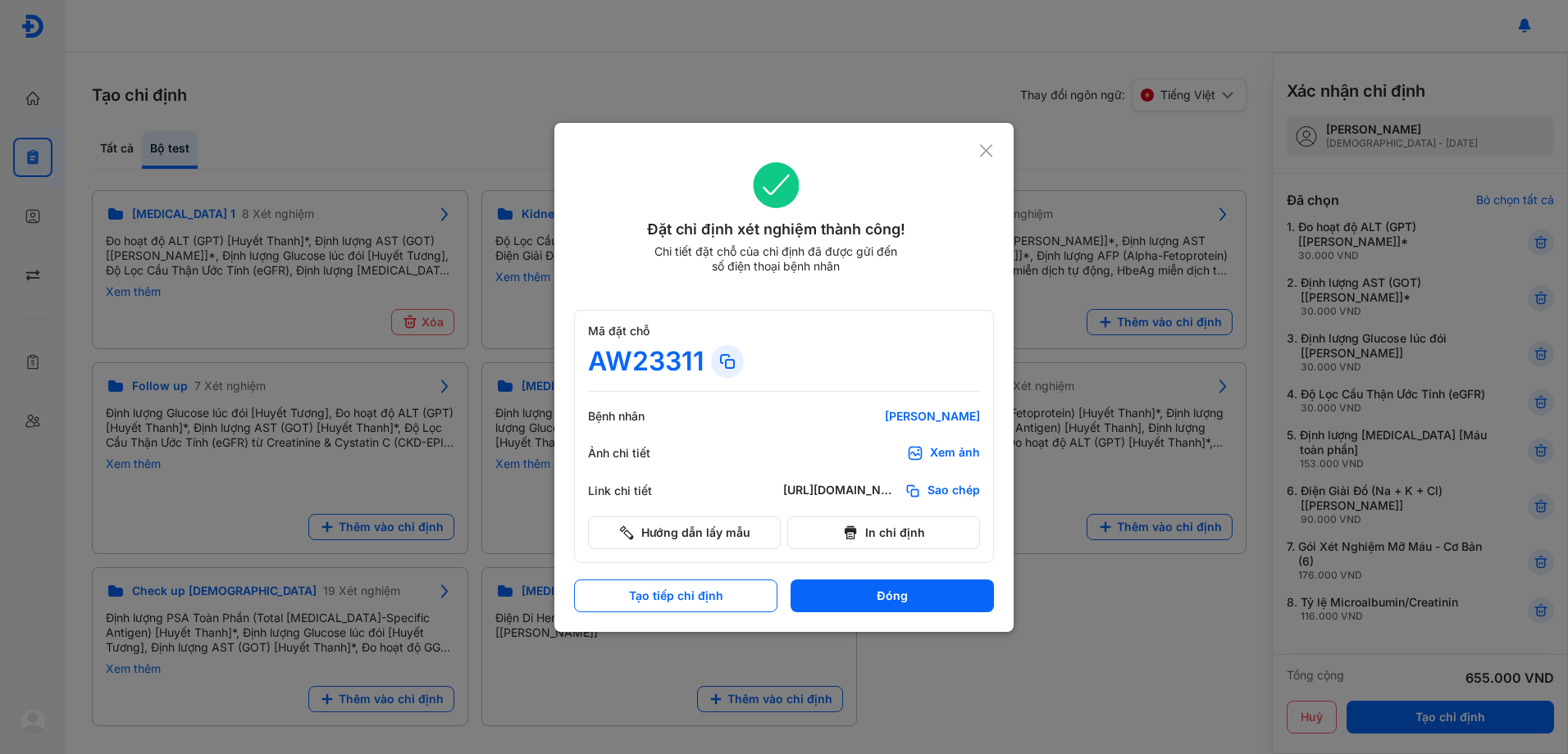
drag, startPoint x: 868, startPoint y: 590, endPoint x: 876, endPoint y: 586, distance: 8.9
click at [876, 586] on button "Đóng" at bounding box center [892, 596] width 203 height 32
